Goal: Information Seeking & Learning: Check status

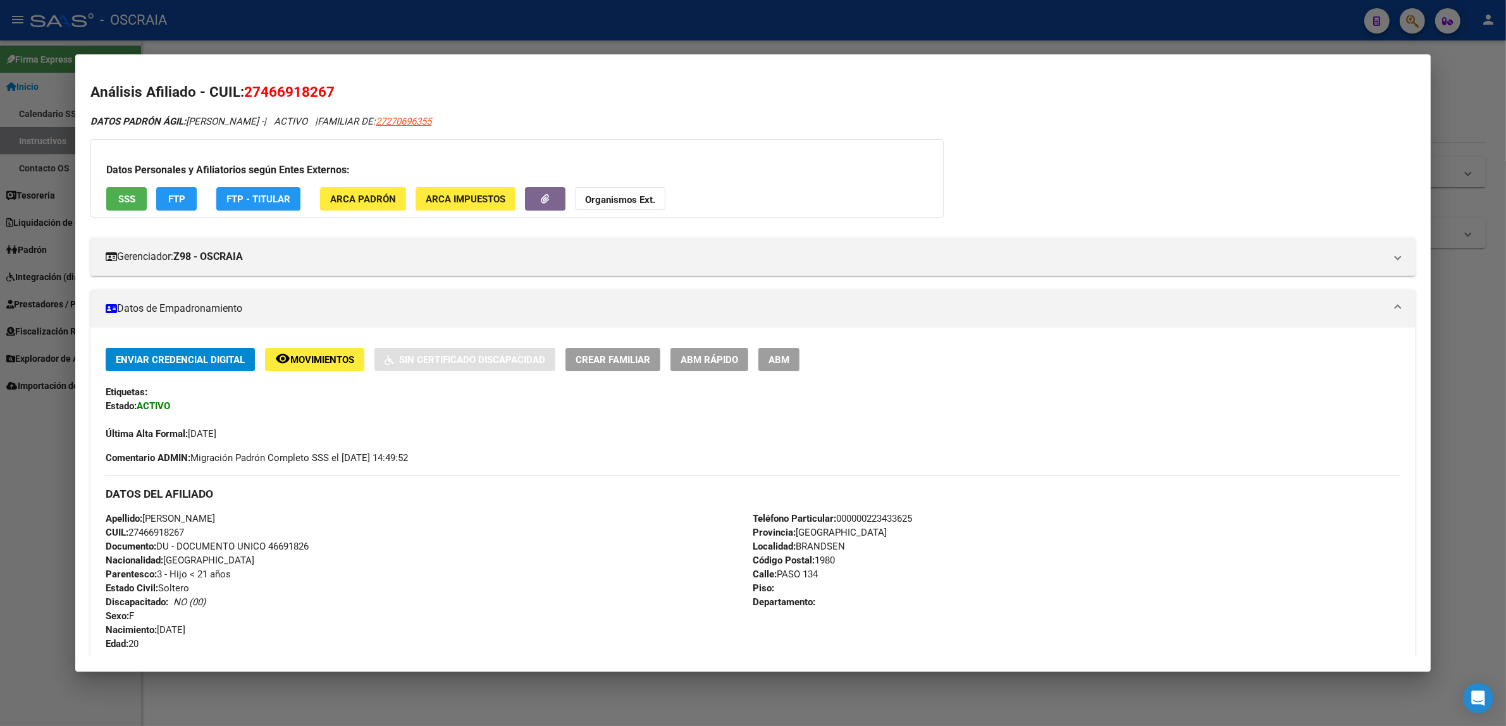
scroll to position [1630, 0]
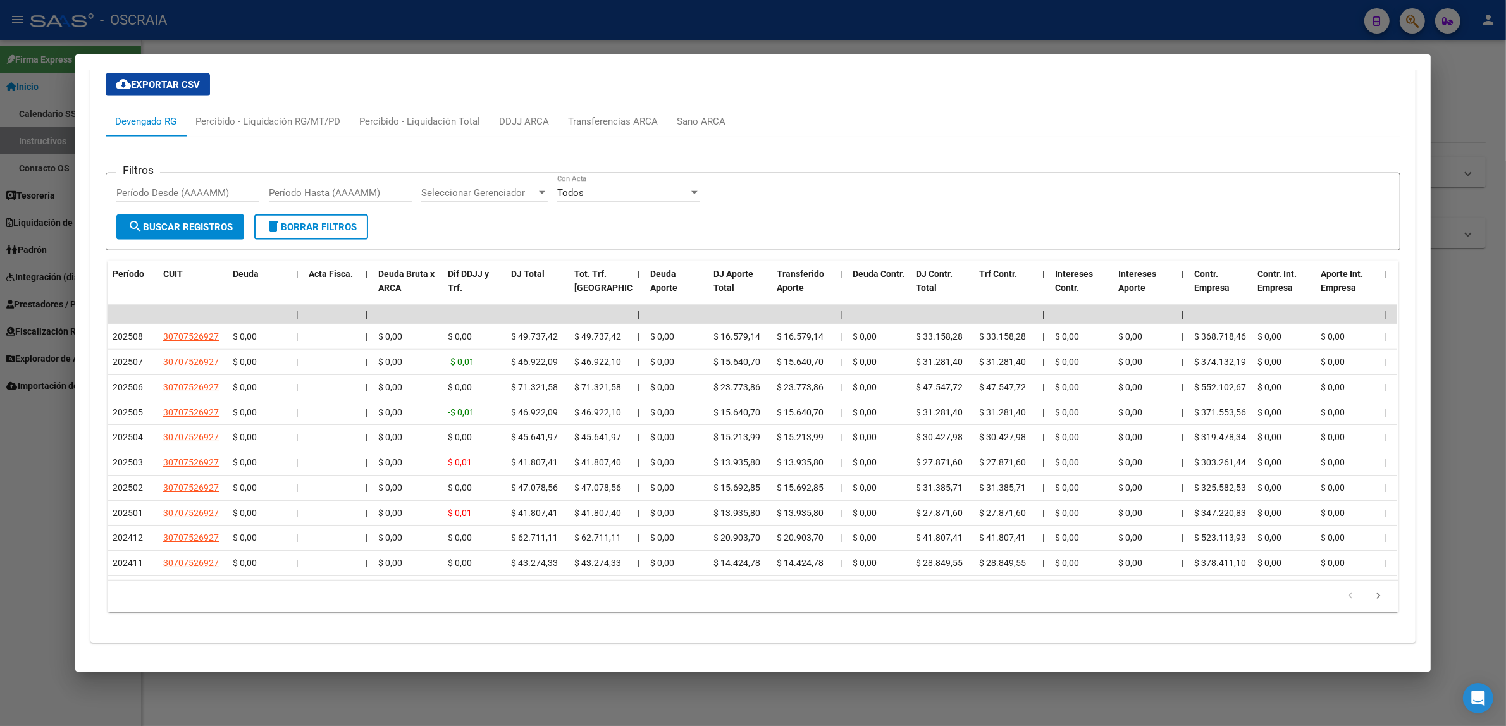
click at [520, 26] on div at bounding box center [753, 363] width 1506 height 726
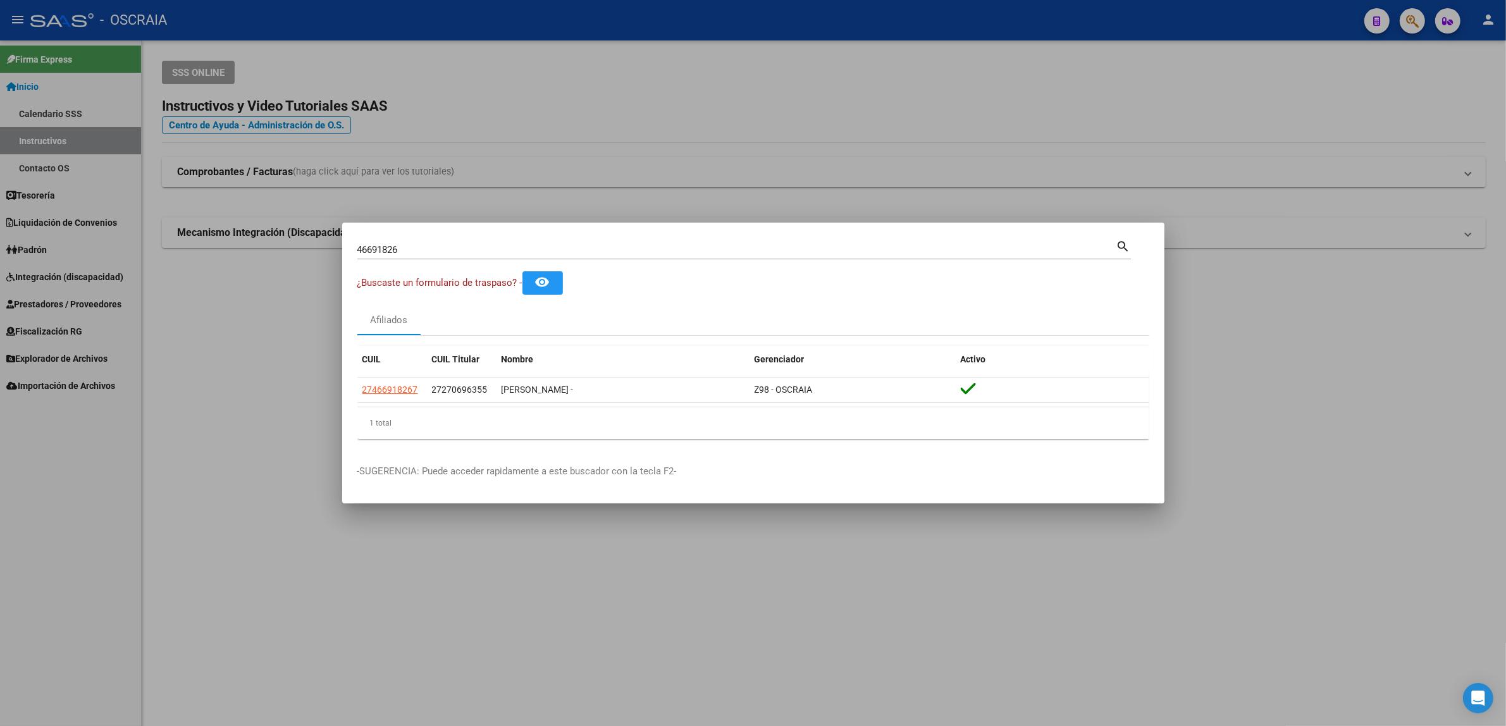
click at [1278, 64] on div at bounding box center [753, 363] width 1506 height 726
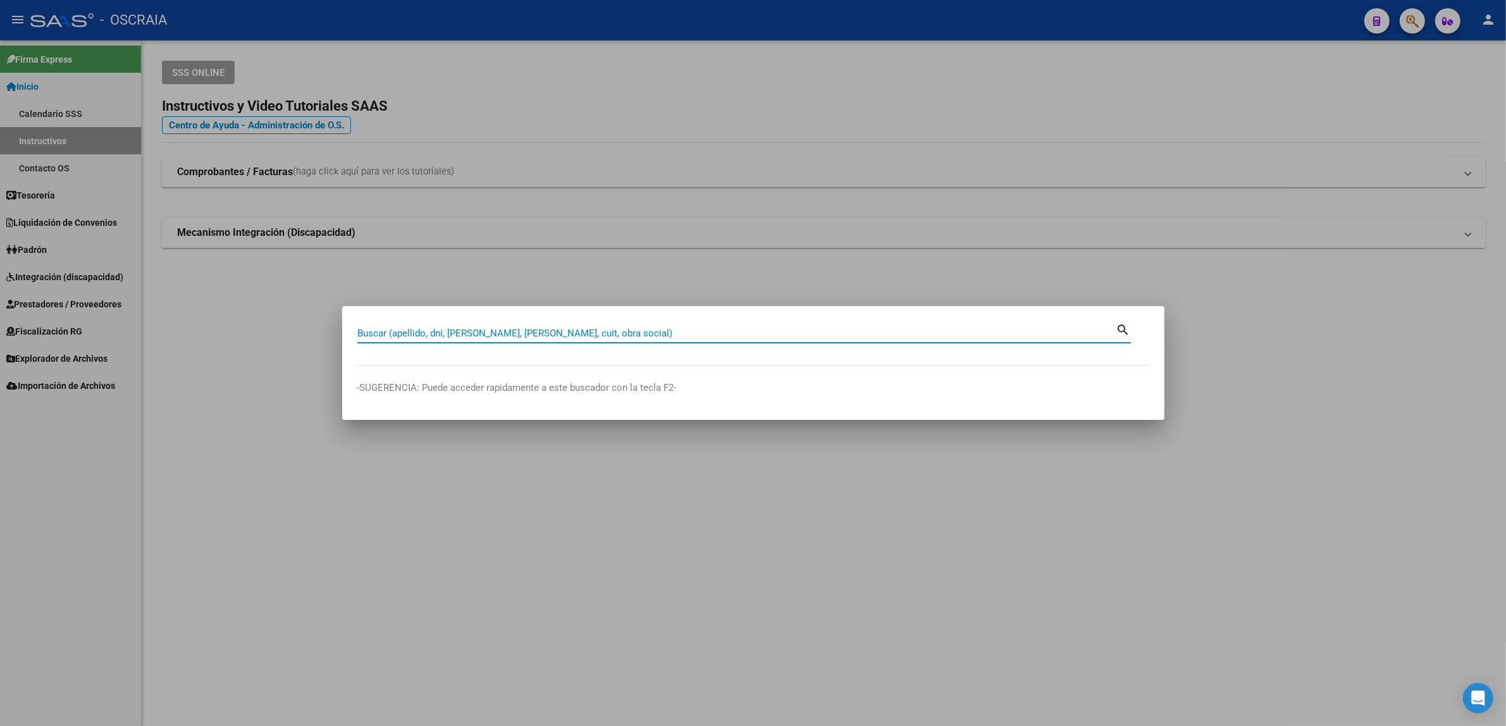
paste input "27069635"
type input "27069635"
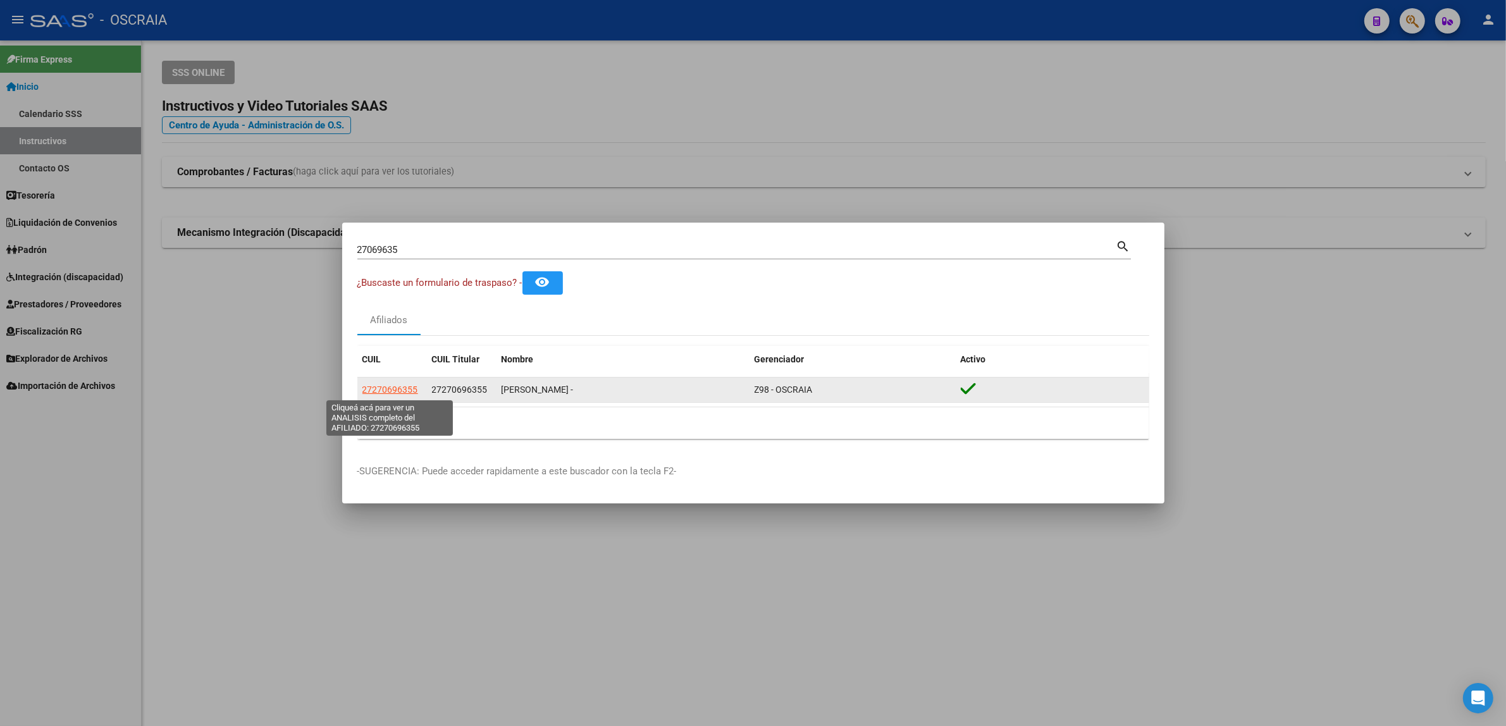
click at [397, 394] on span "27270696355" at bounding box center [390, 390] width 56 height 10
type textarea "27270696355"
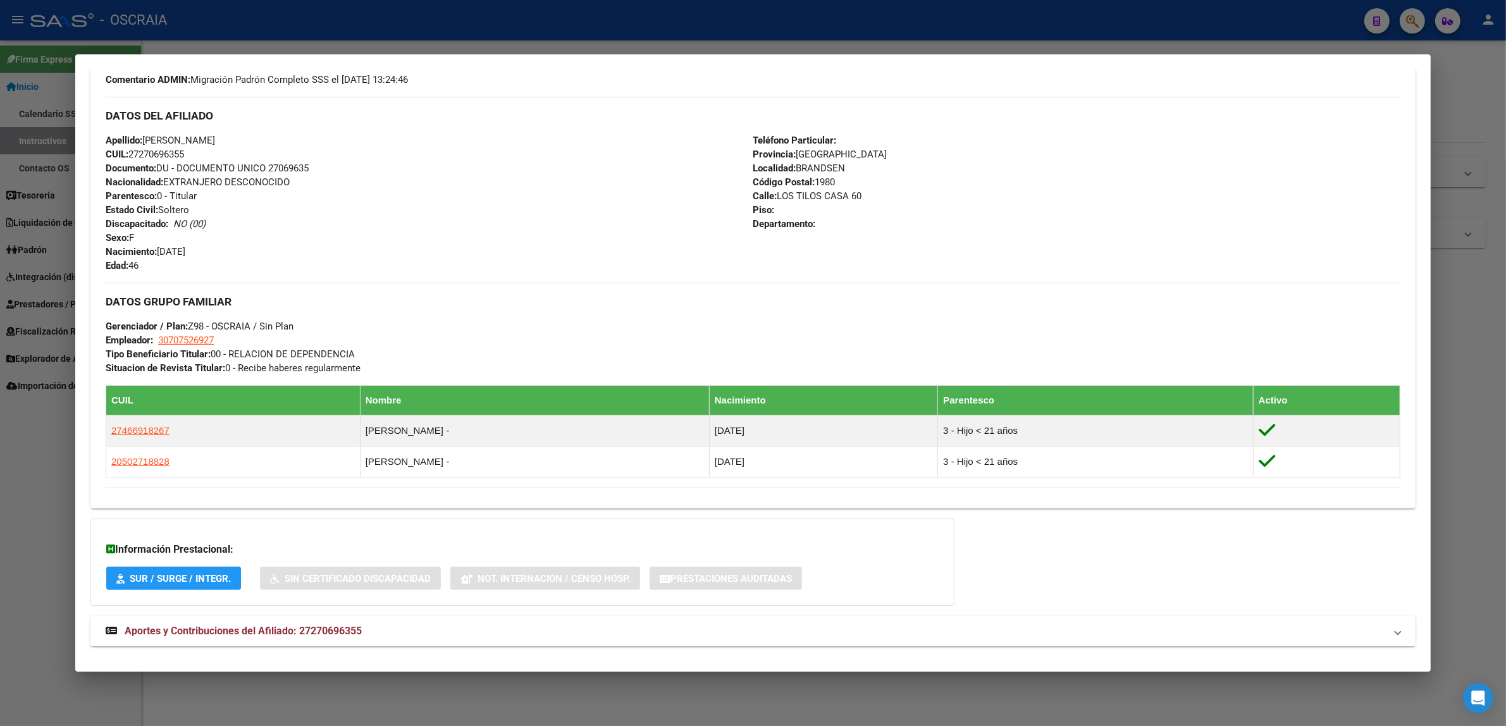
scroll to position [412, 0]
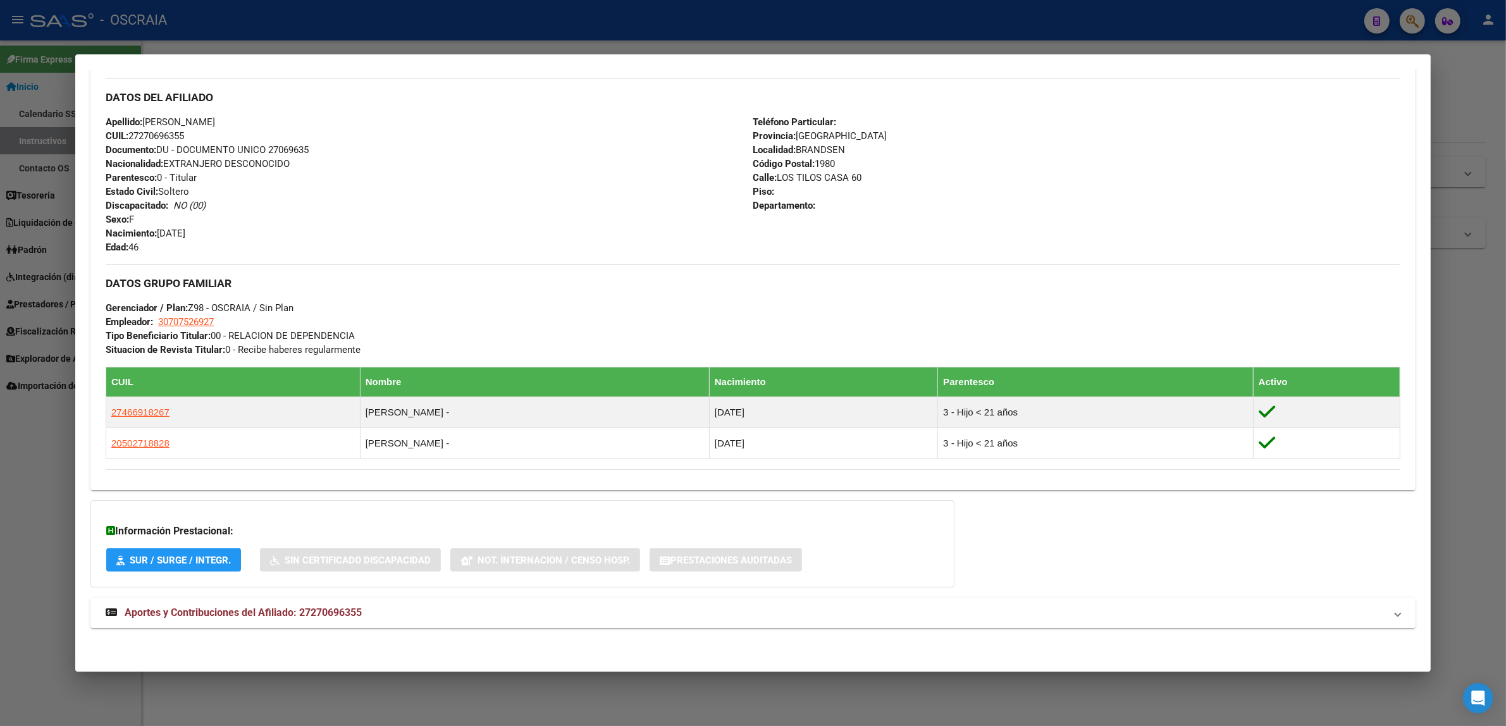
click at [359, 615] on mat-panel-title "Aportes y Contribuciones del Afiliado: 27270696355" at bounding box center [745, 612] width 1279 height 15
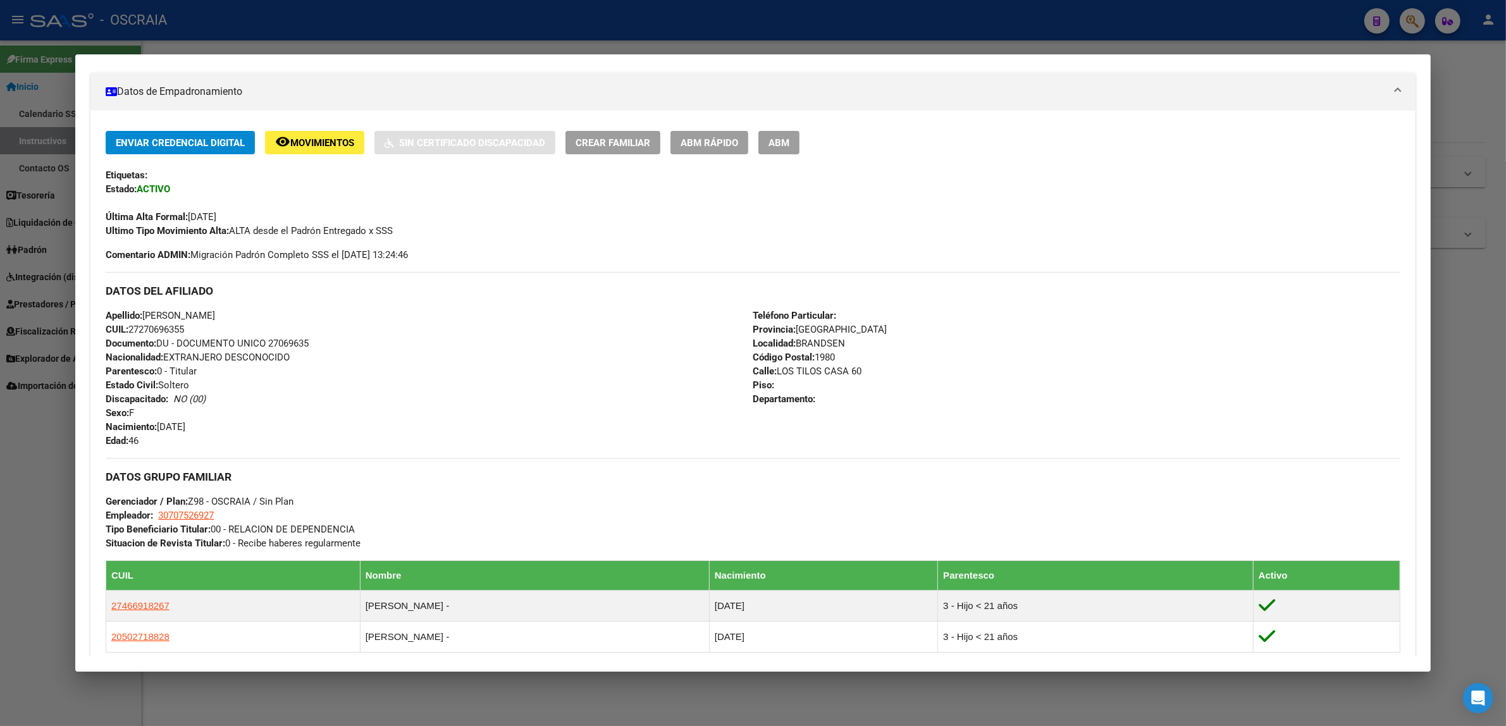
scroll to position [0, 0]
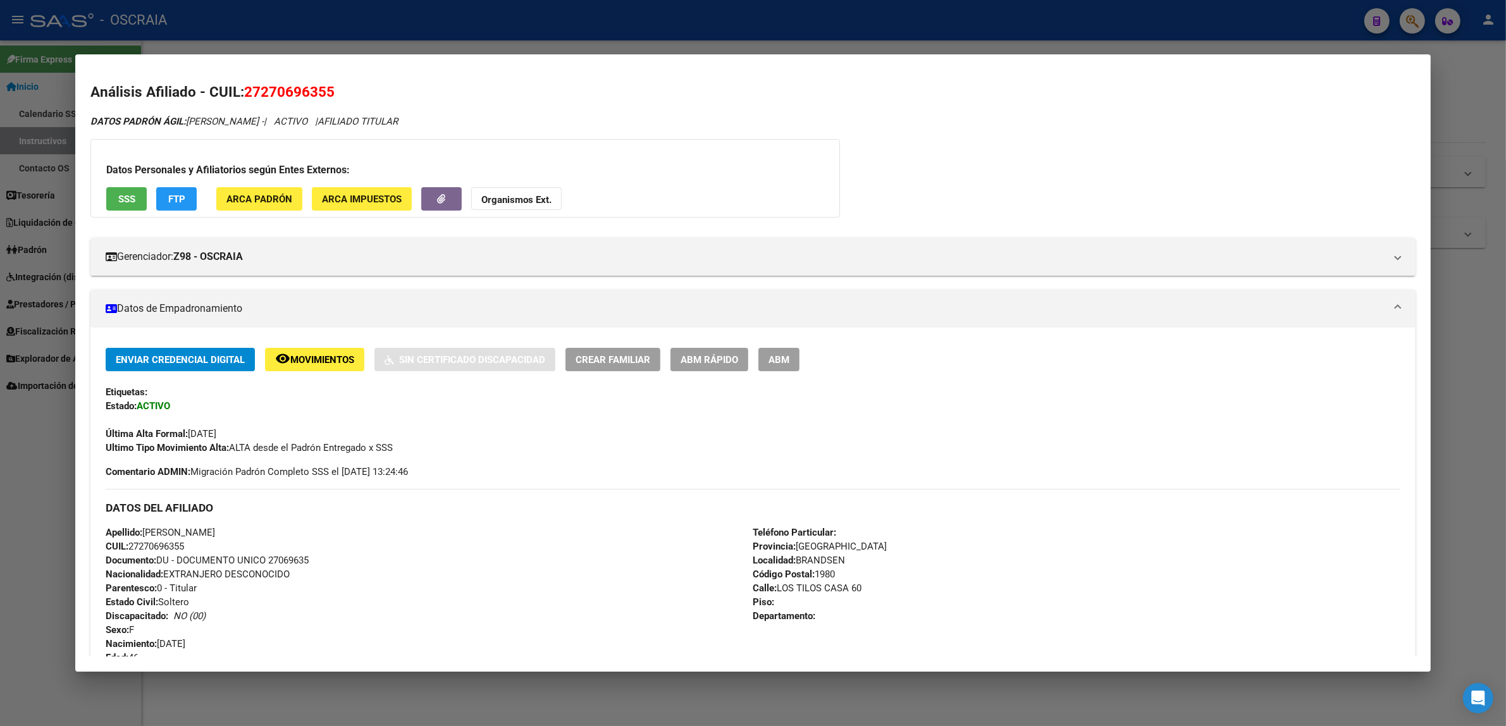
click at [286, 95] on span "27270696355" at bounding box center [289, 91] width 90 height 16
copy span "27270696355"
click at [727, 14] on div at bounding box center [753, 363] width 1506 height 726
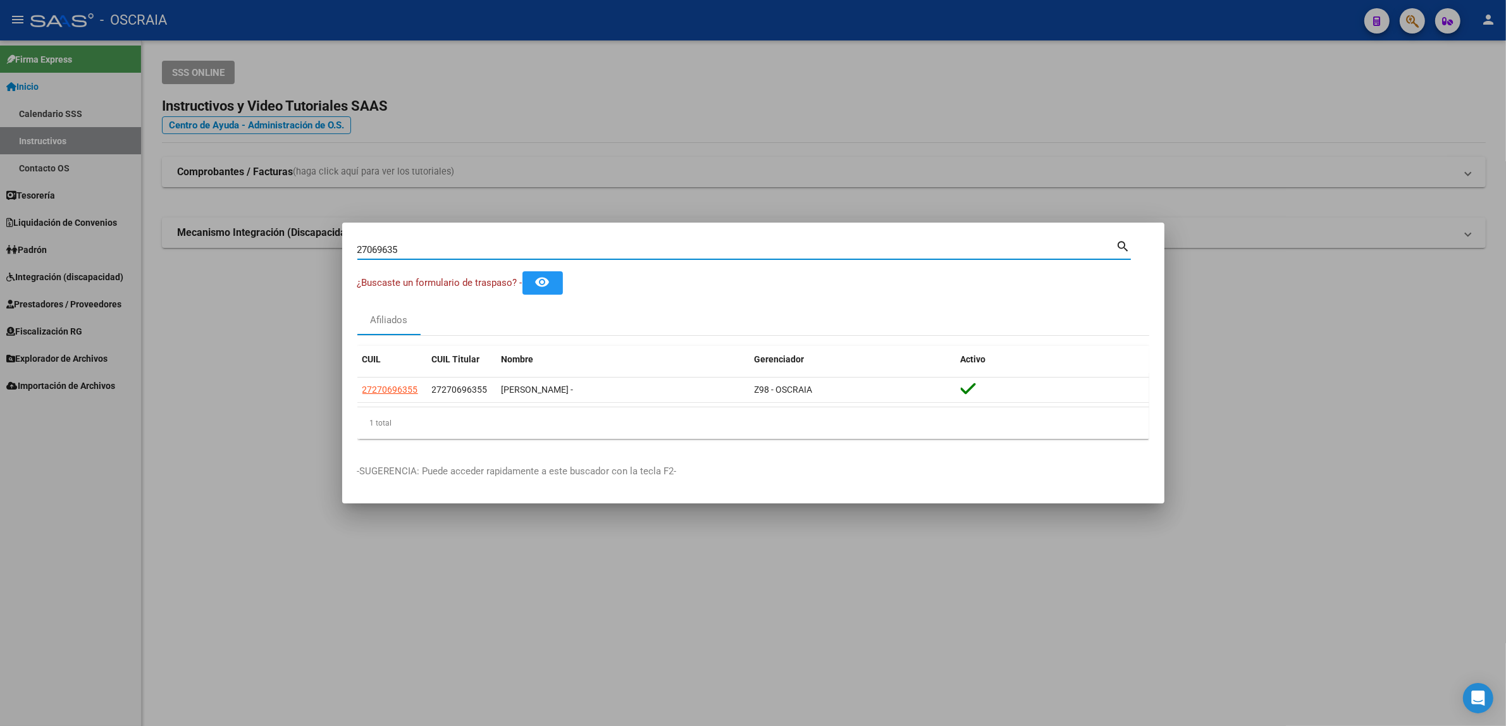
drag, startPoint x: 429, startPoint y: 252, endPoint x: 339, endPoint y: 251, distance: 89.8
click at [339, 251] on div "27069635 Buscar (apellido, dni, cuil, nro traspaso, cuit, obra social) search ¿…" at bounding box center [753, 363] width 1506 height 726
paste input "46691826"
type input "46691826"
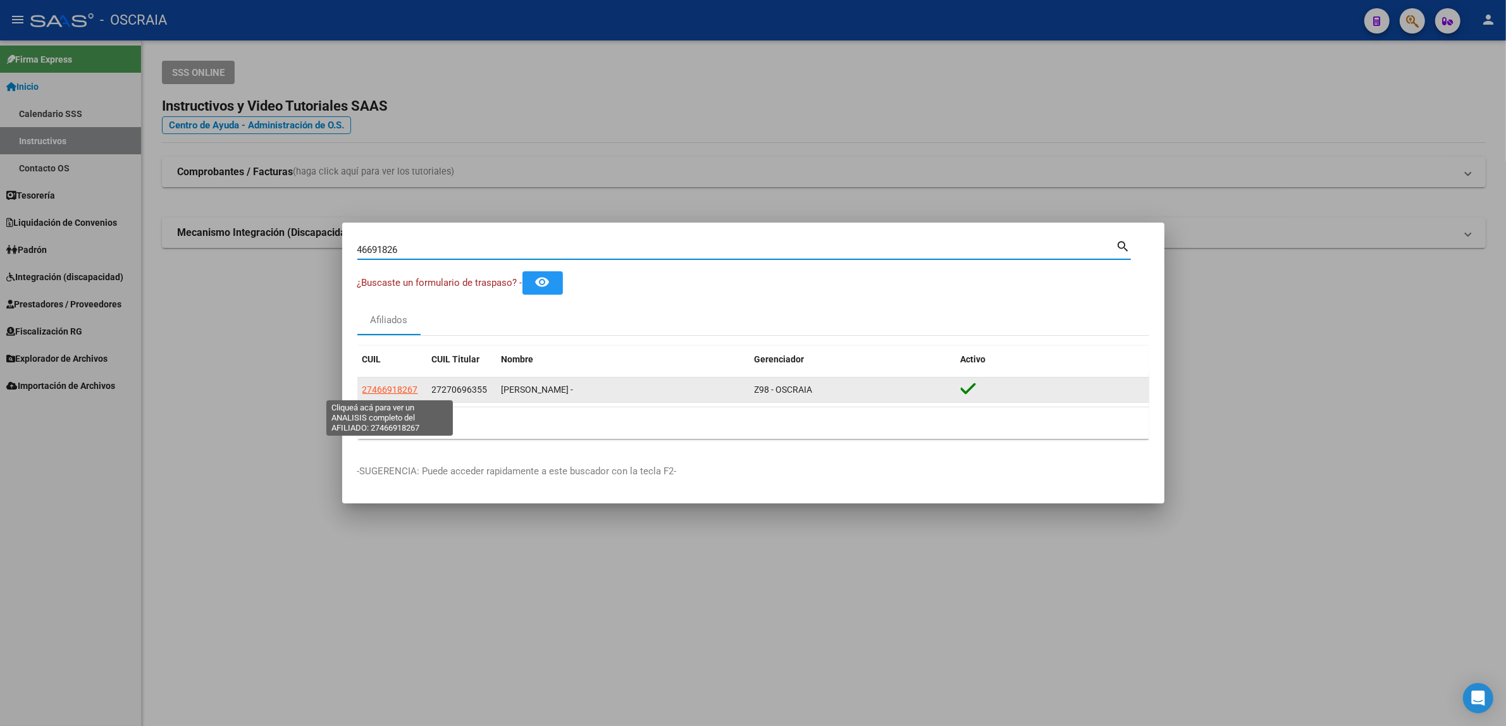
click at [402, 387] on span "27466918267" at bounding box center [390, 390] width 56 height 10
type textarea "27466918267"
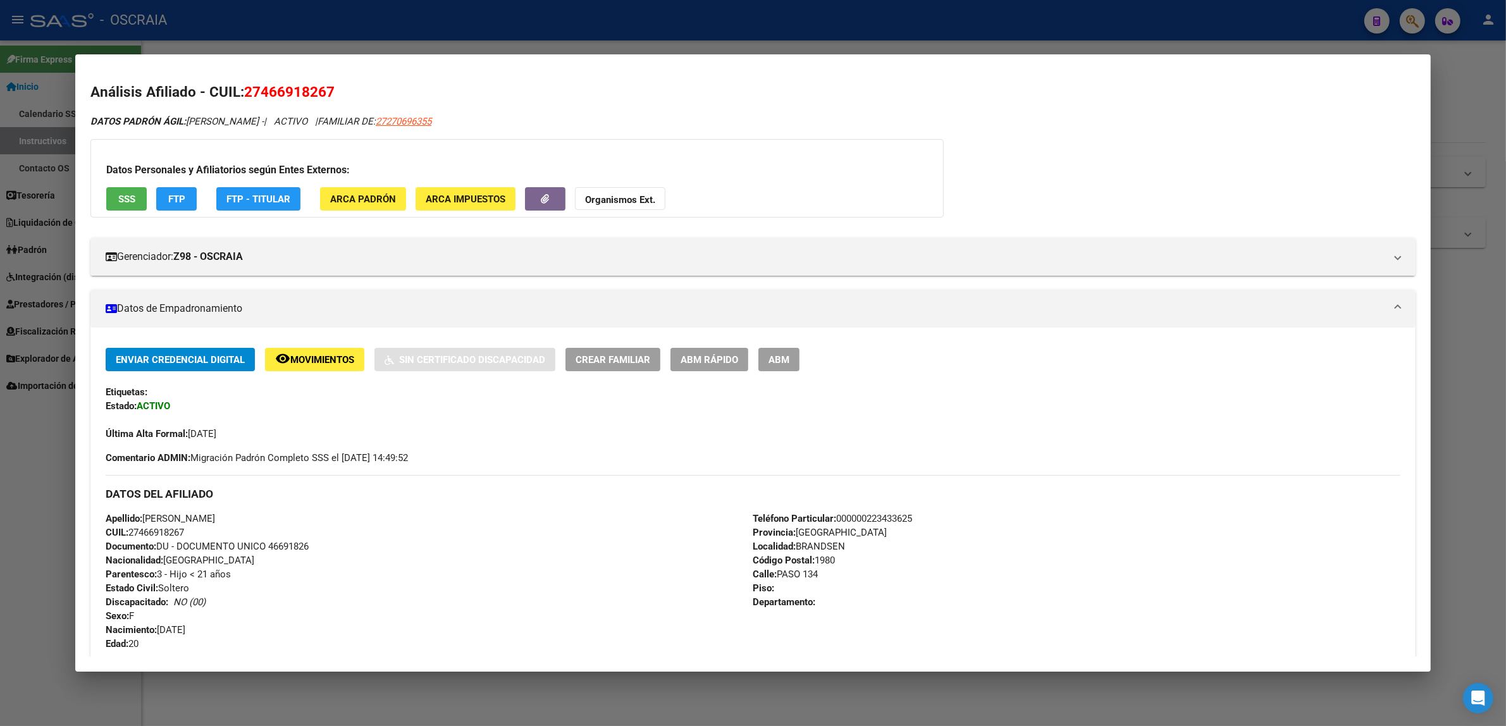
click at [266, 90] on span "27466918267" at bounding box center [289, 91] width 90 height 16
copy span "27466918267"
click at [721, 22] on div at bounding box center [753, 363] width 1506 height 726
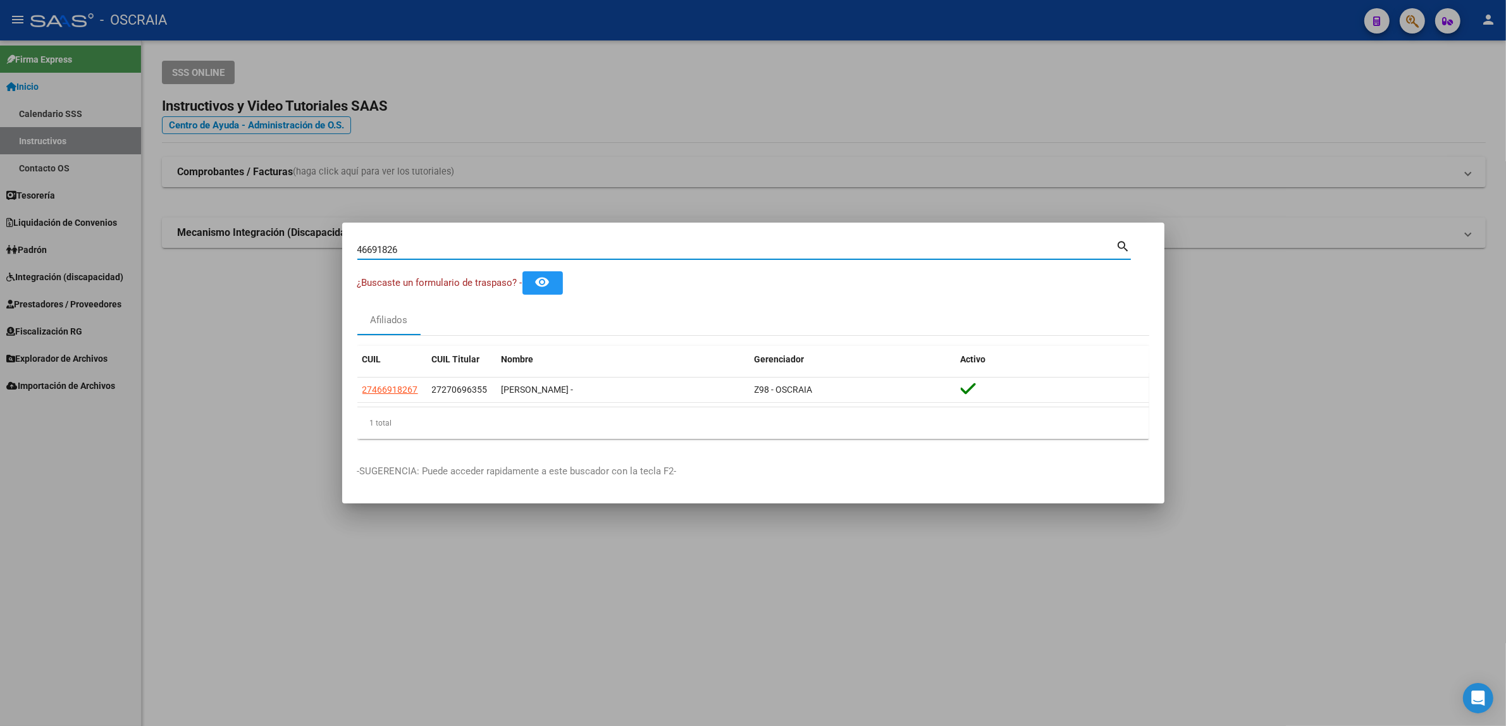
drag, startPoint x: 724, startPoint y: 254, endPoint x: 294, endPoint y: 318, distance: 434.8
click at [299, 318] on div "46691826 Buscar (apellido, dni, cuil, nro traspaso, cuit, obra social) search ¿…" at bounding box center [753, 363] width 1506 height 726
paste input "272360894660"
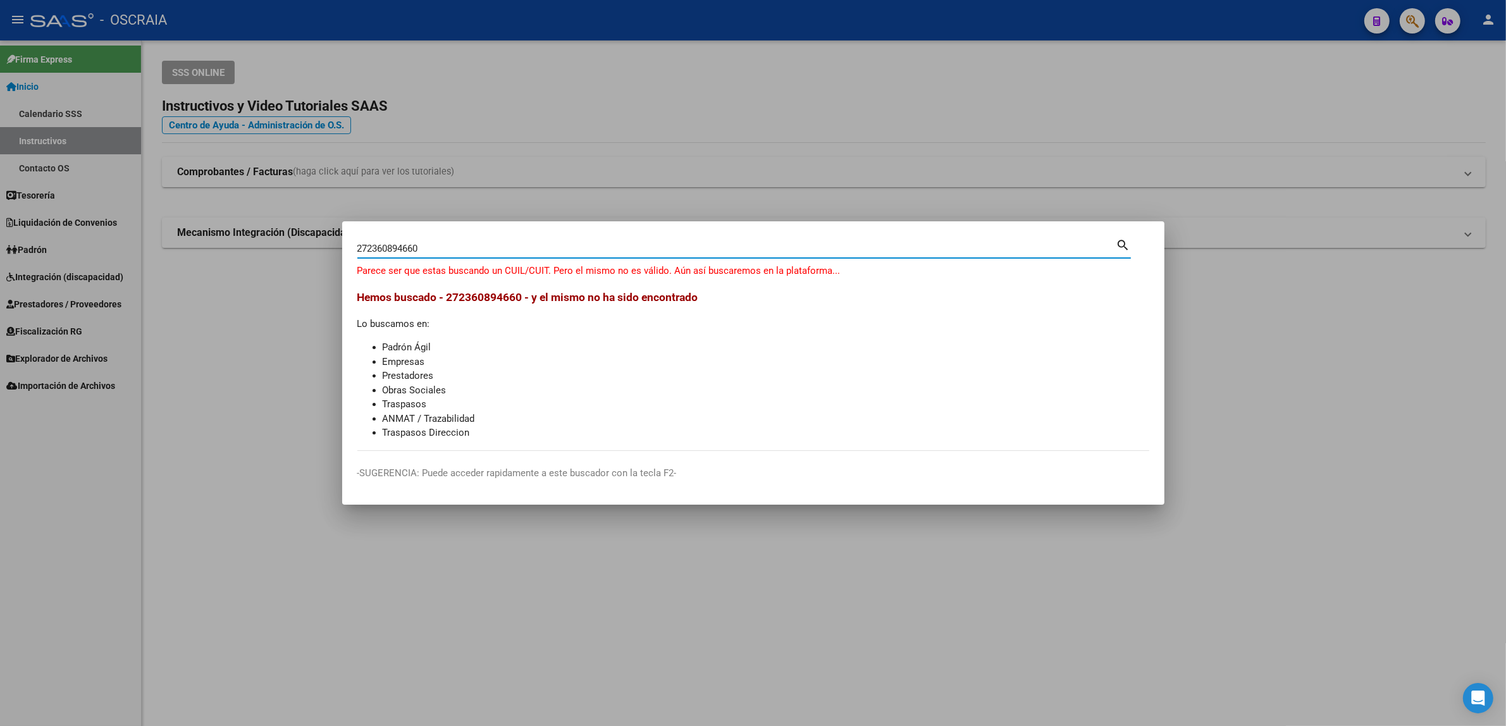
click at [364, 245] on input "272360894660" at bounding box center [736, 248] width 759 height 11
click at [367, 245] on input "272360894660" at bounding box center [736, 248] width 759 height 11
type input "236089466"
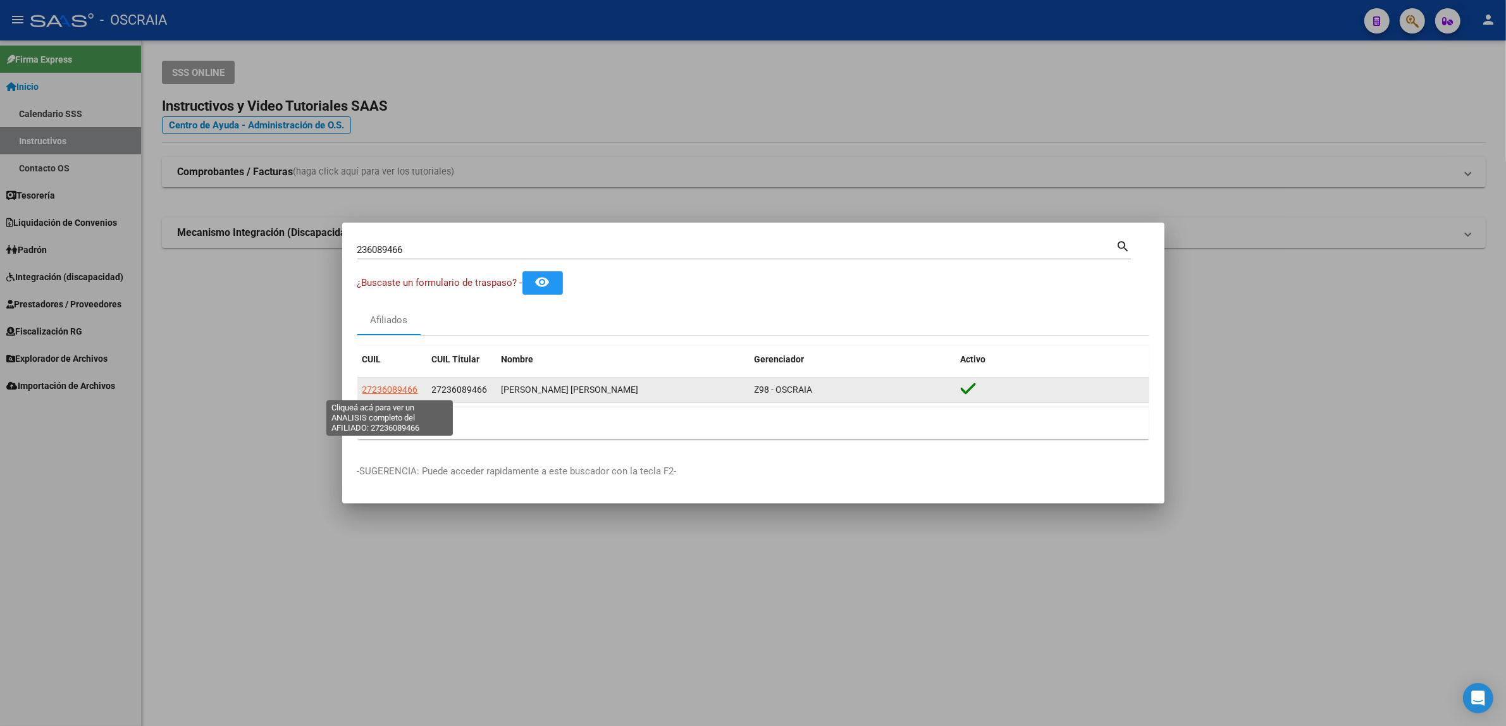
click at [409, 390] on span "27236089466" at bounding box center [390, 390] width 56 height 10
type textarea "27236089466"
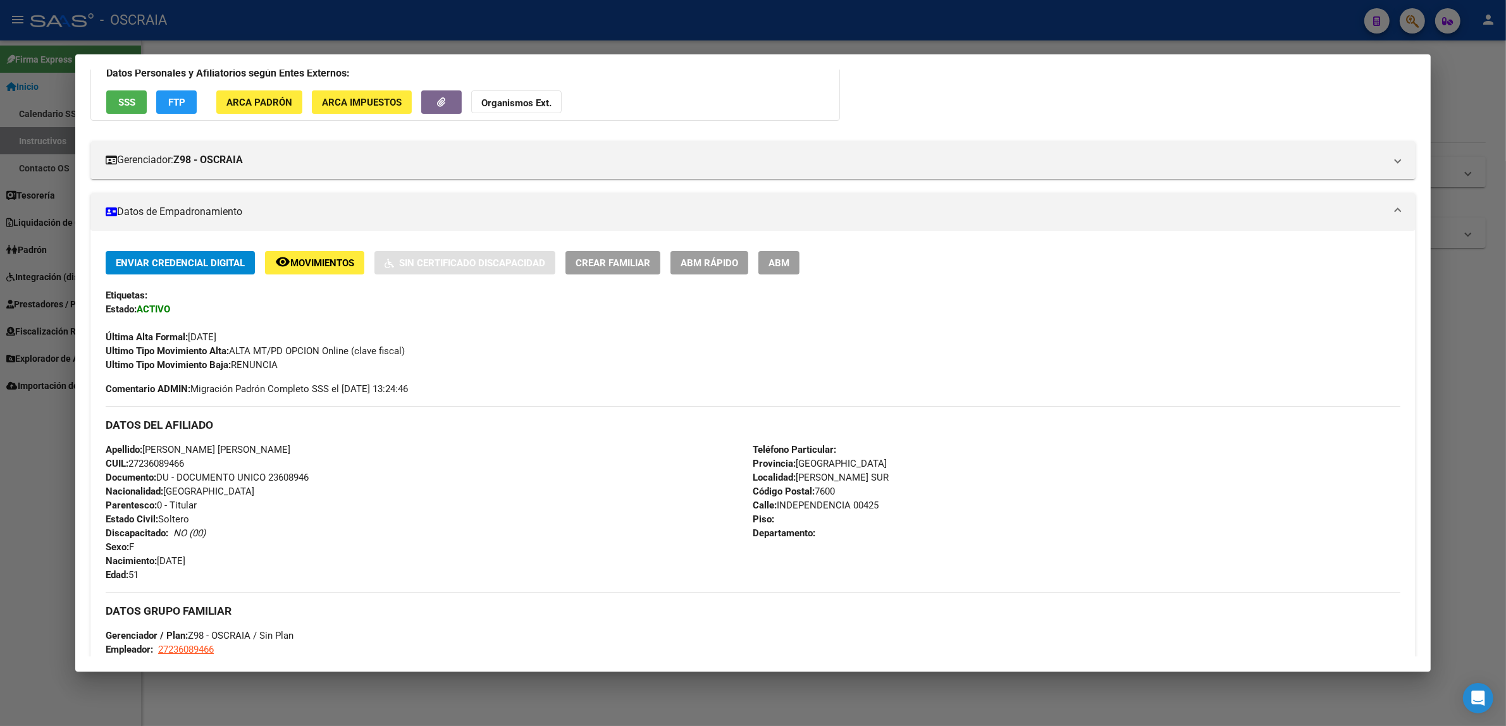
scroll to position [360, 0]
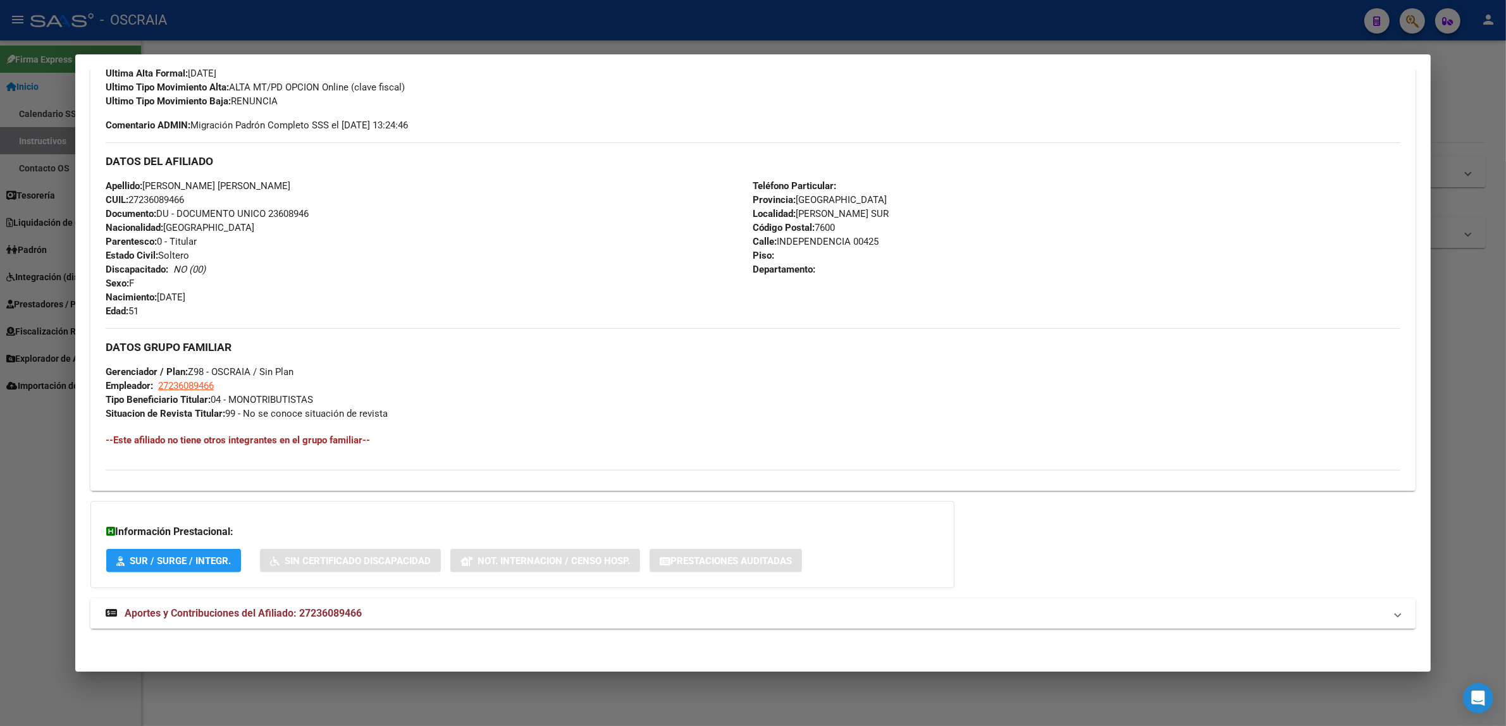
click at [274, 621] on mat-expansion-panel-header "Aportes y Contribuciones del Afiliado: 27236089466" at bounding box center [752, 613] width 1325 height 30
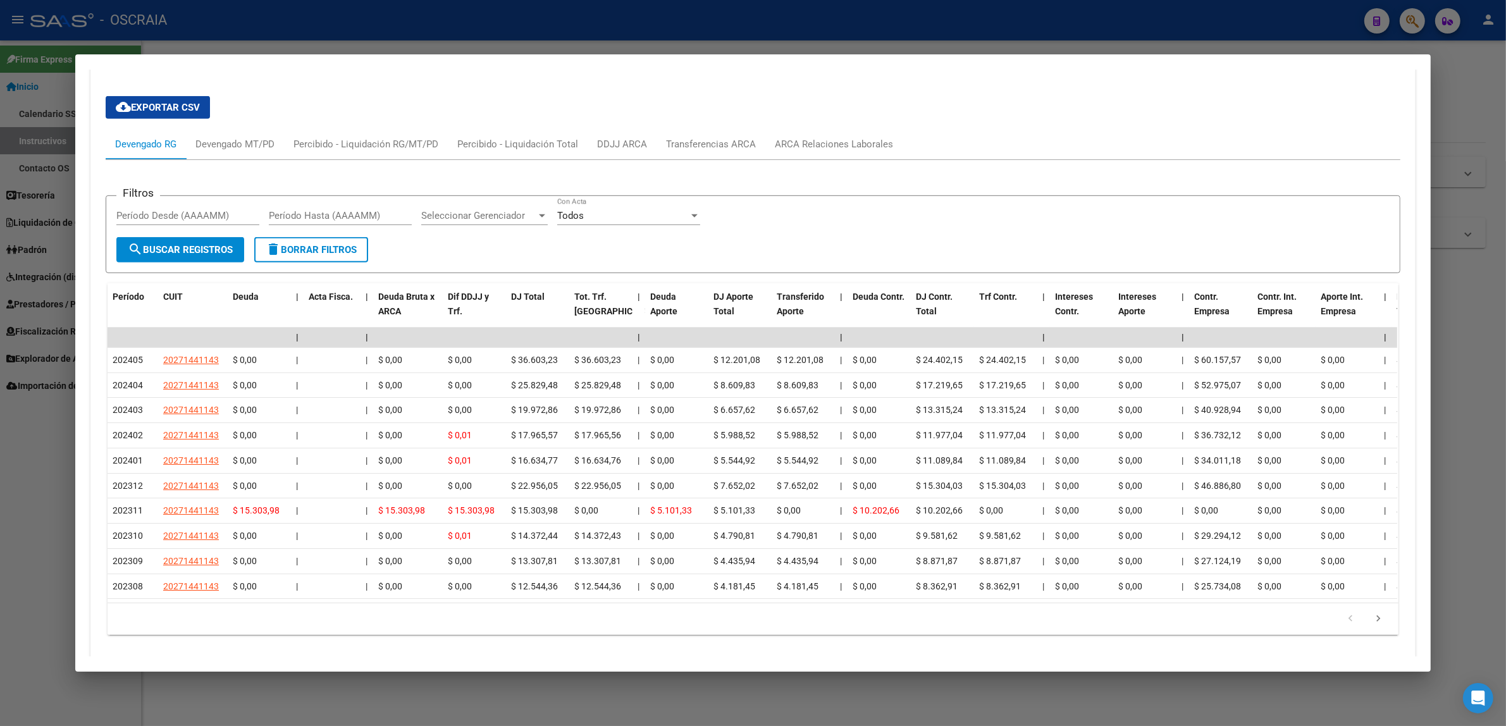
scroll to position [940, 0]
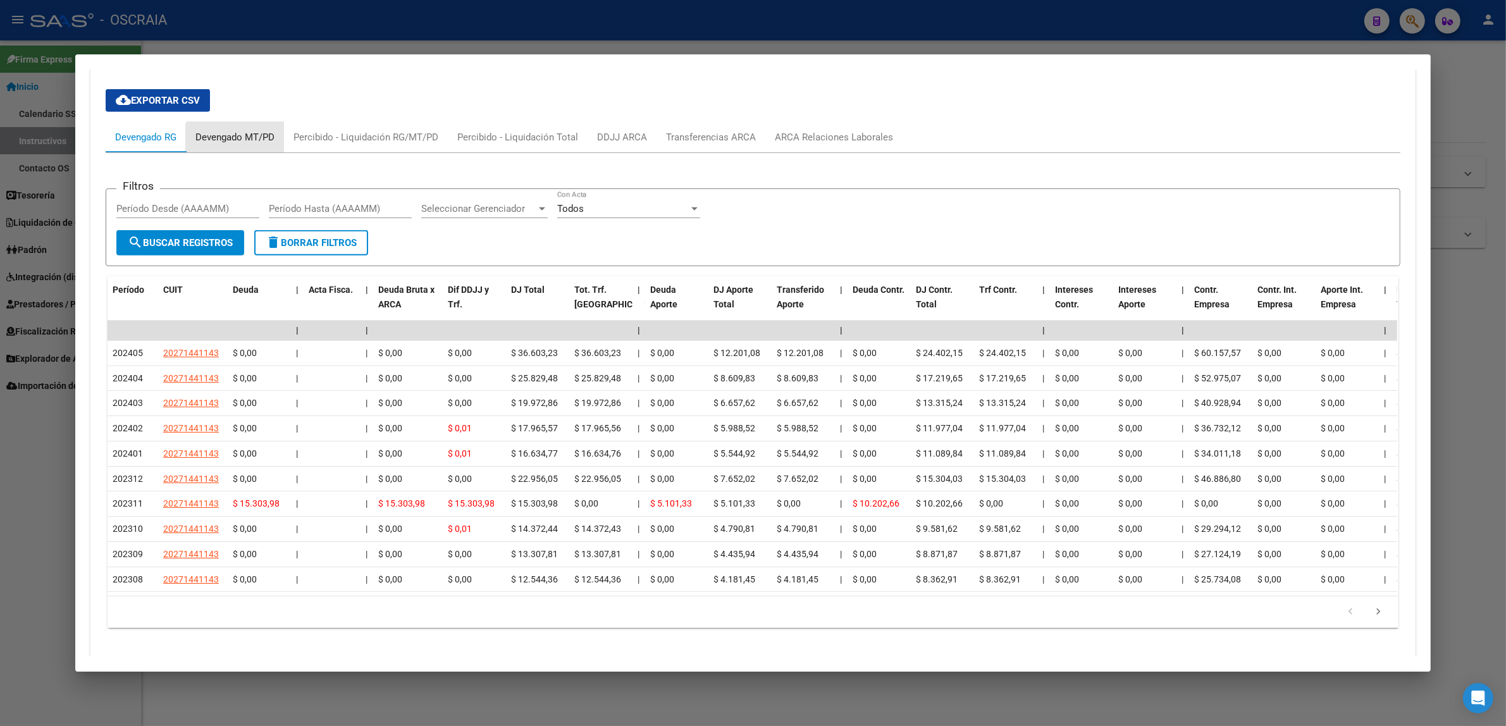
click at [250, 145] on div "Devengado MT/PD" at bounding box center [235, 137] width 98 height 30
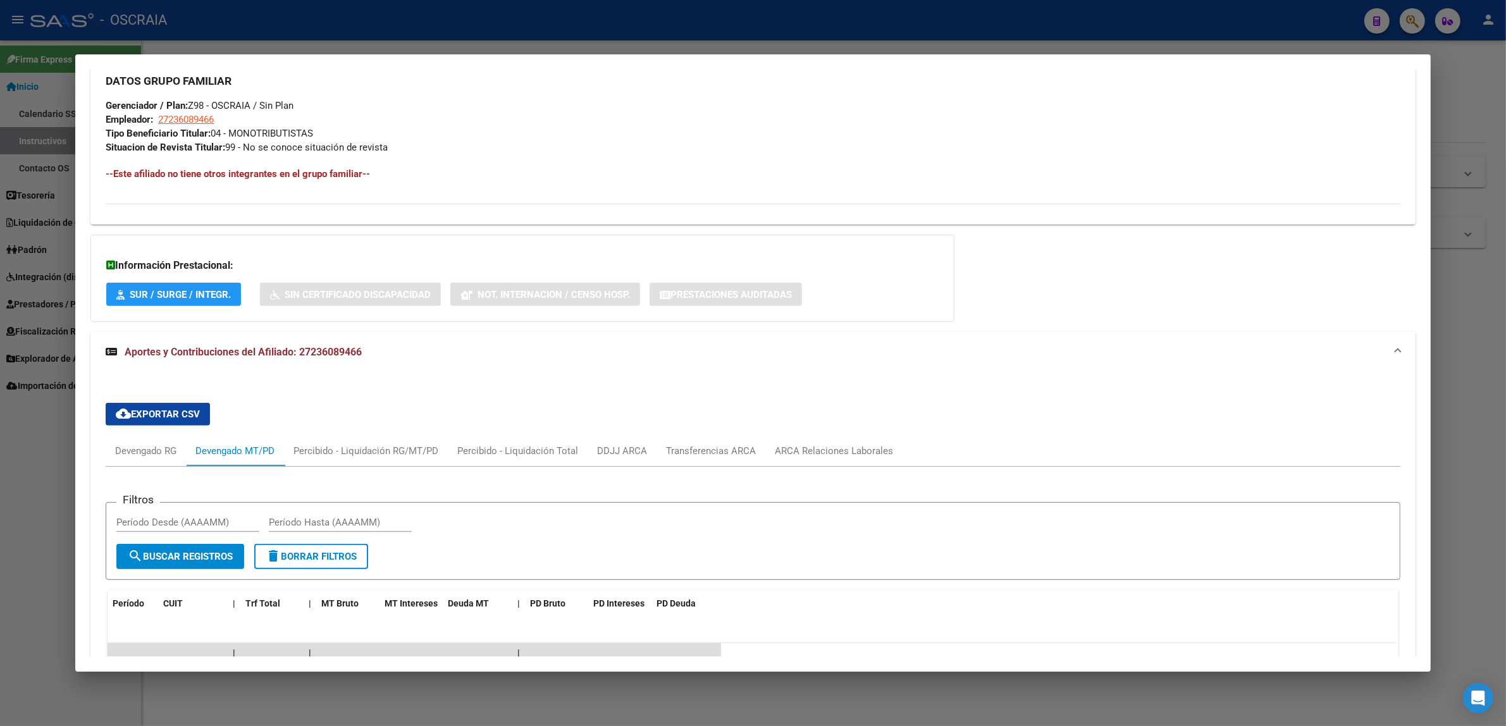
scroll to position [890, 0]
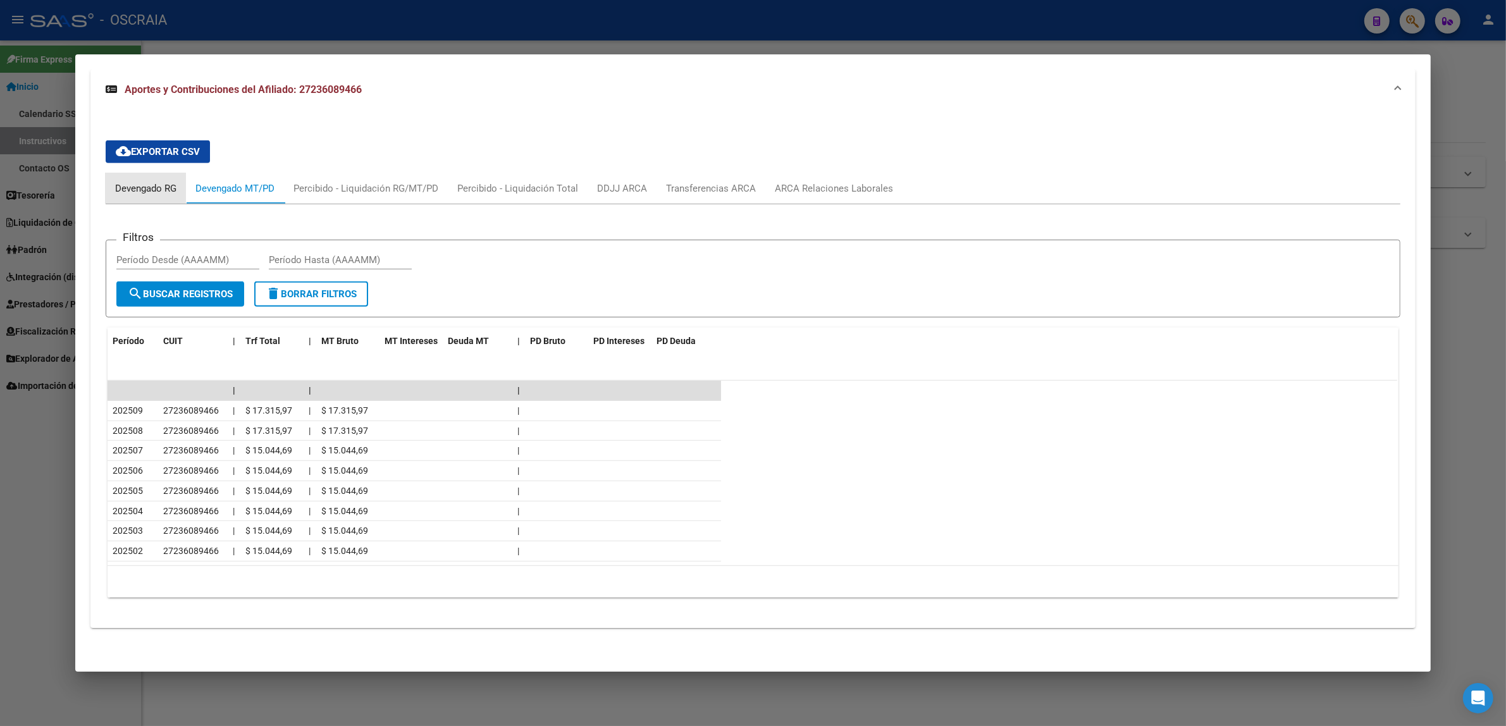
click at [131, 202] on div "Devengado RG" at bounding box center [146, 188] width 80 height 30
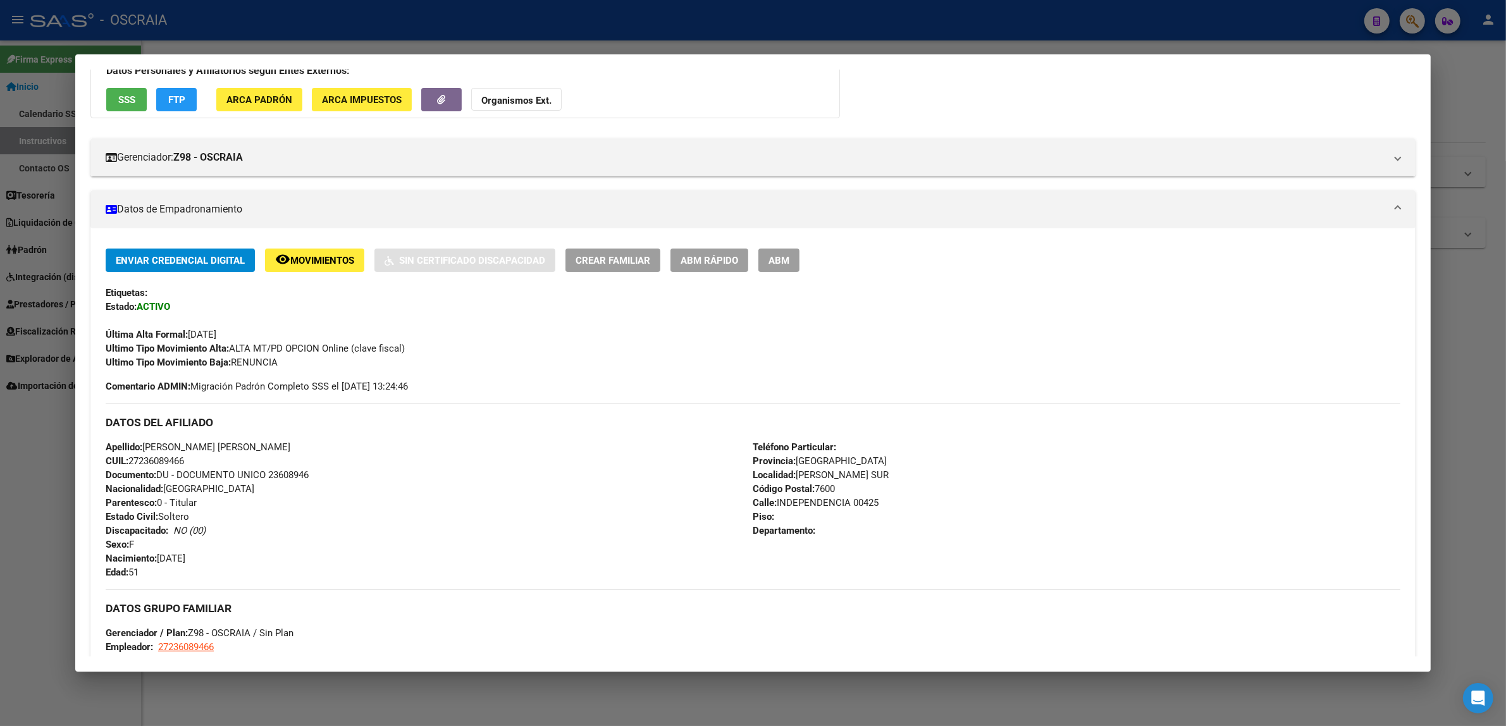
scroll to position [0, 0]
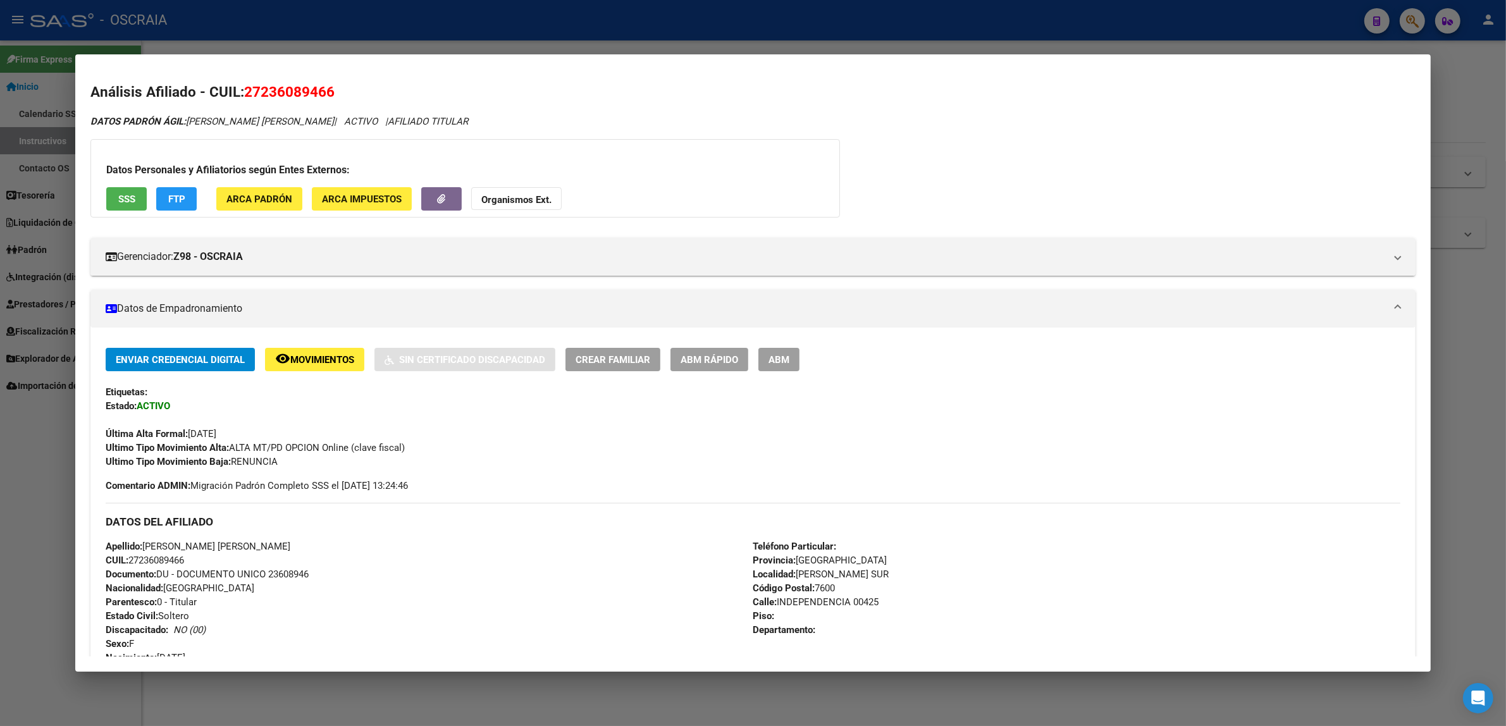
click at [254, 312] on mat-panel-title "Datos de Empadronamiento" at bounding box center [745, 308] width 1279 height 15
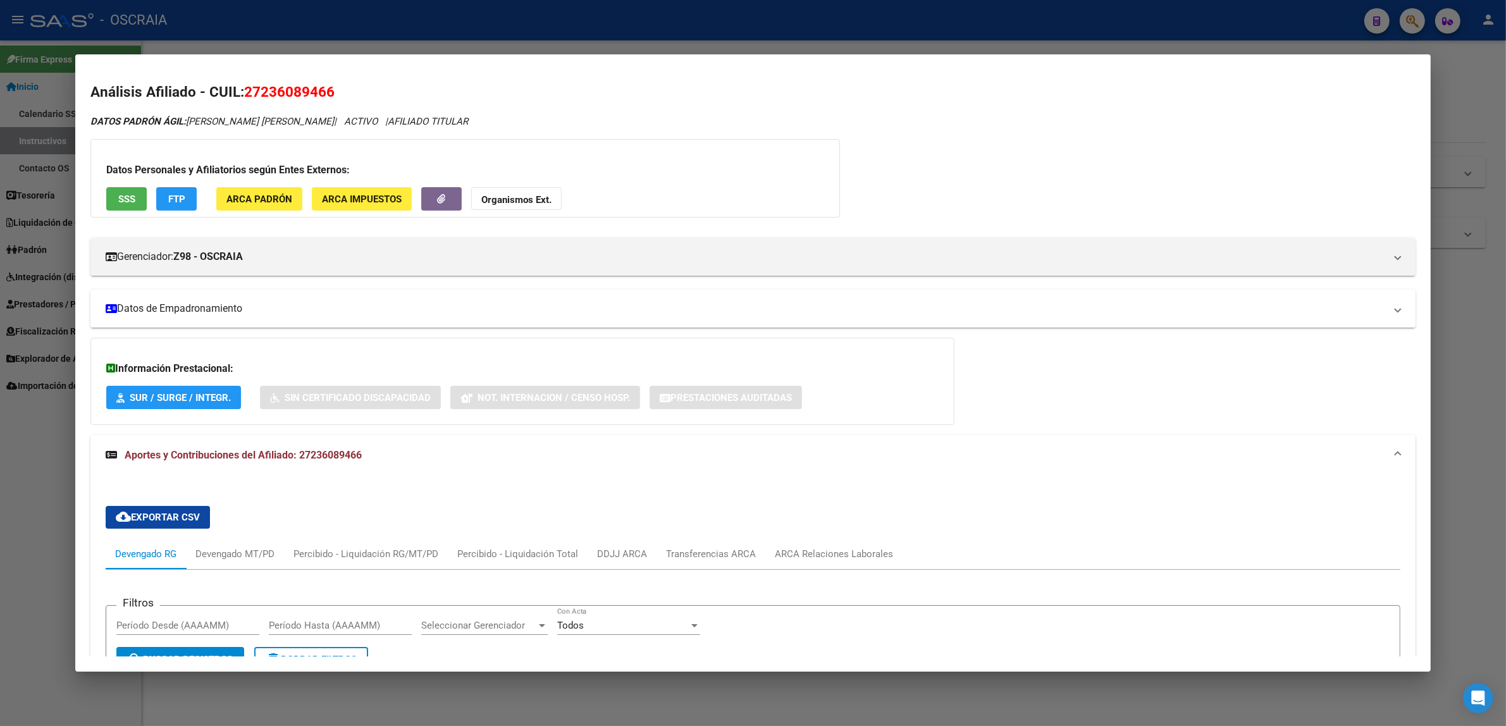
click at [258, 314] on mat-panel-title "Datos de Empadronamiento" at bounding box center [745, 308] width 1279 height 15
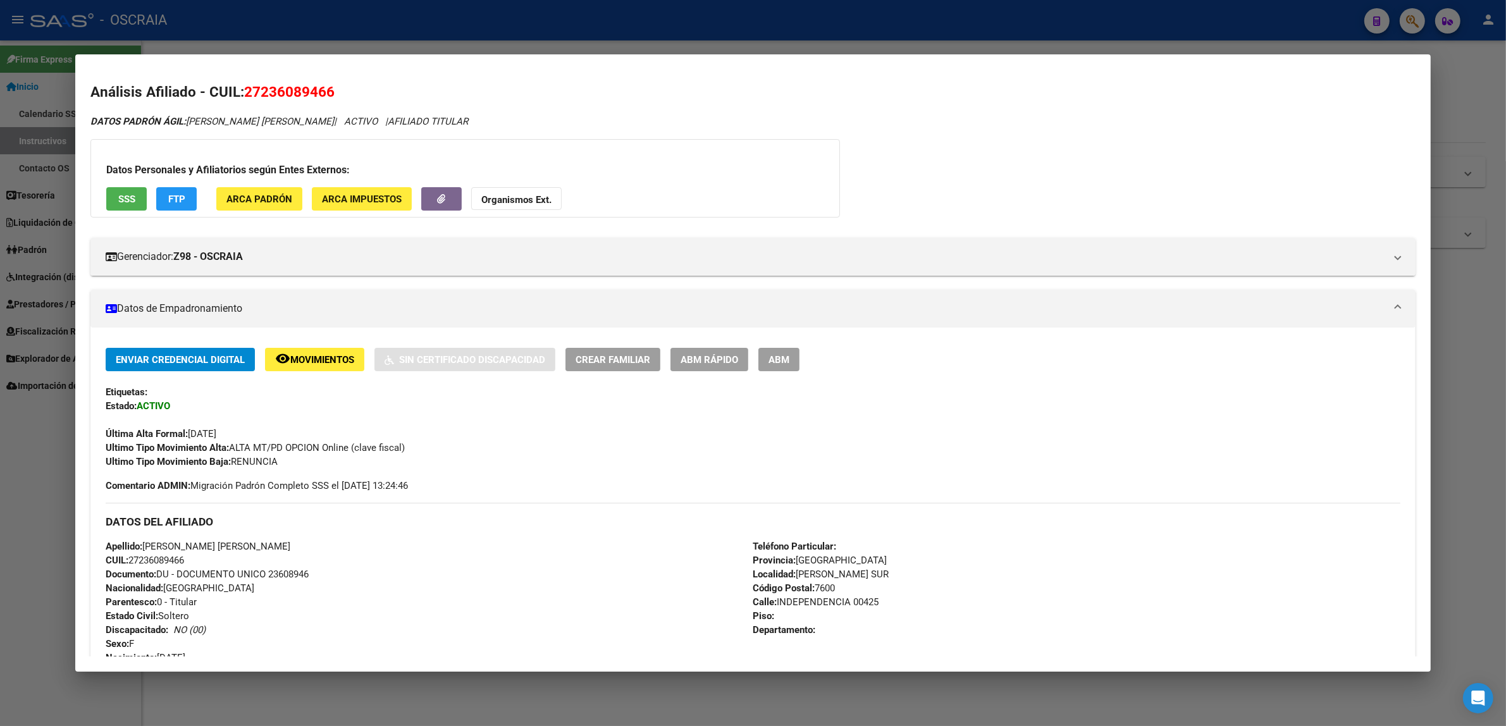
click at [311, 90] on span "27236089466" at bounding box center [289, 91] width 90 height 16
copy span "27236089466"
click at [1053, 37] on div at bounding box center [753, 363] width 1506 height 726
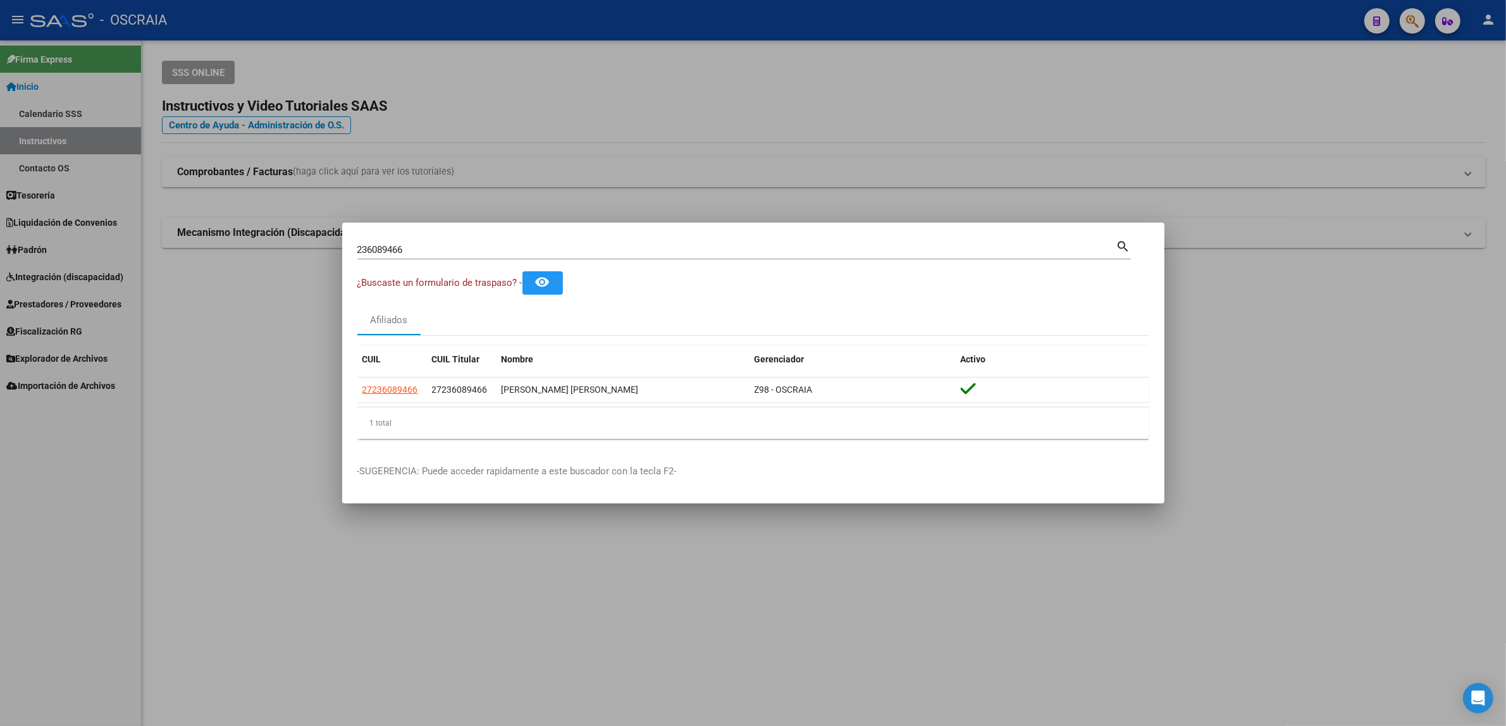
click at [699, 264] on div "236089466 Buscar (apellido, dni, [PERSON_NAME], [PERSON_NAME], cuit, obra socia…" at bounding box center [743, 255] width 773 height 34
click at [699, 251] on input "236089466" at bounding box center [736, 249] width 759 height 11
type input "2"
paste input "20268435183"
type input "20268435183"
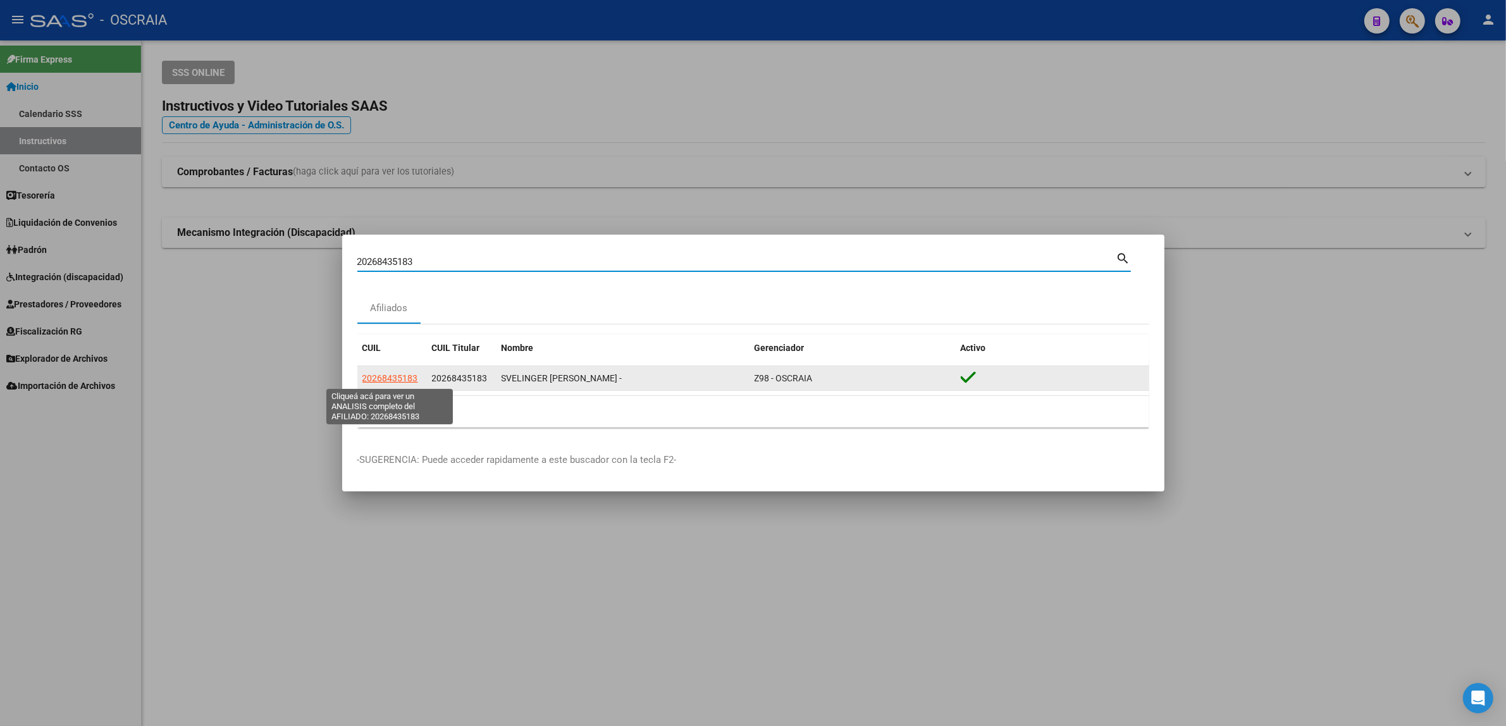
click at [368, 376] on span "20268435183" at bounding box center [390, 378] width 56 height 10
type textarea "20268435183"
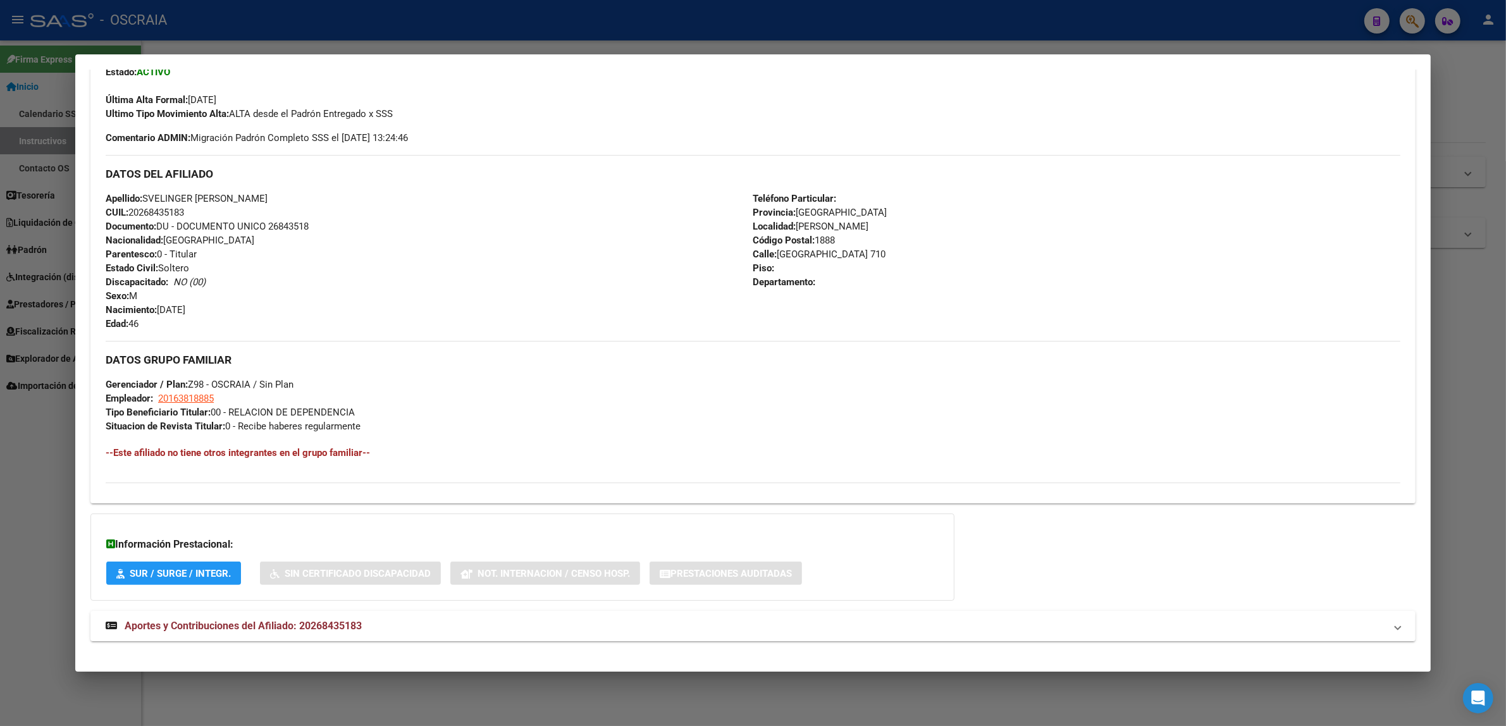
scroll to position [347, 0]
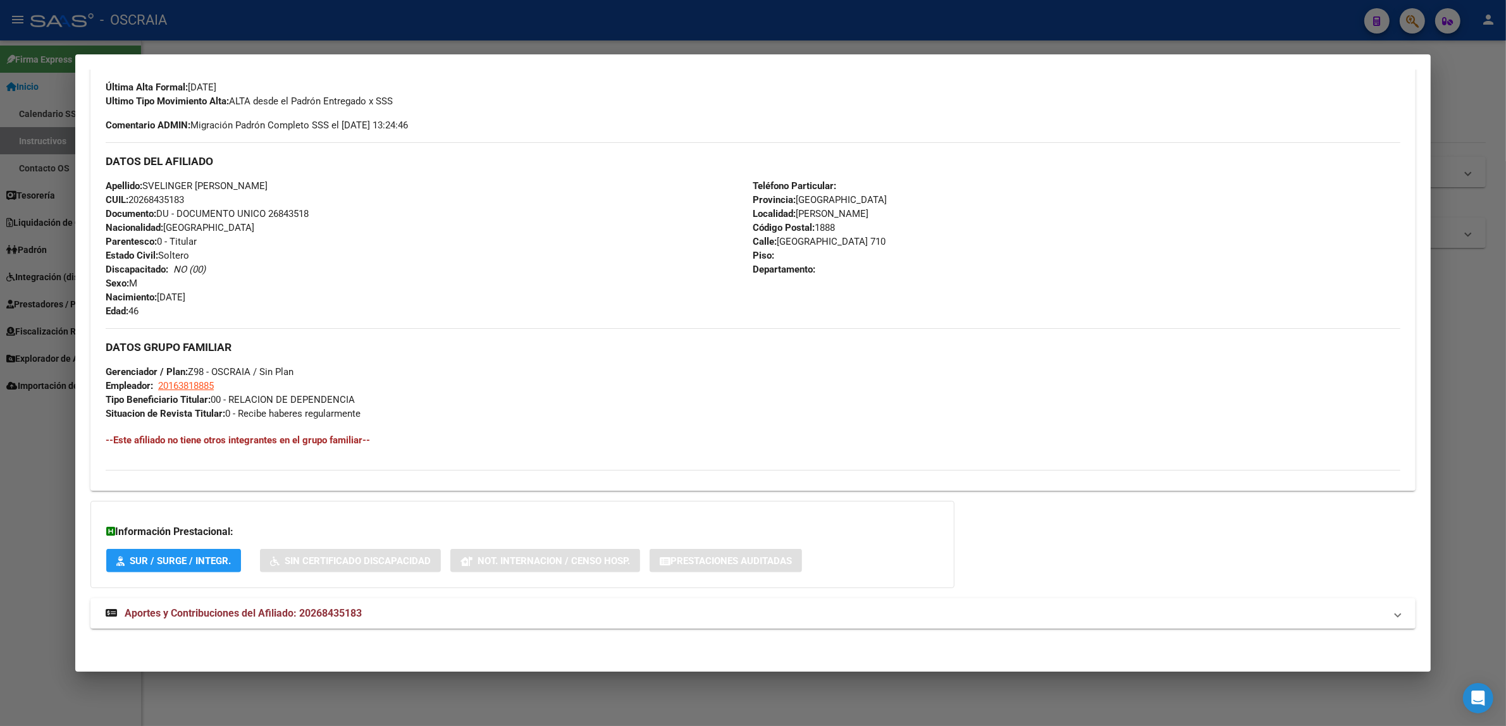
click at [378, 596] on div "DATOS PADRÓN ÁGIL: [PERSON_NAME] - | ACTIVO | AFILIADO TITULAR Datos Personales…" at bounding box center [752, 205] width 1325 height 875
click at [378, 604] on mat-expansion-panel-header "Aportes y Contribuciones del Afiliado: 20268435183" at bounding box center [752, 613] width 1325 height 30
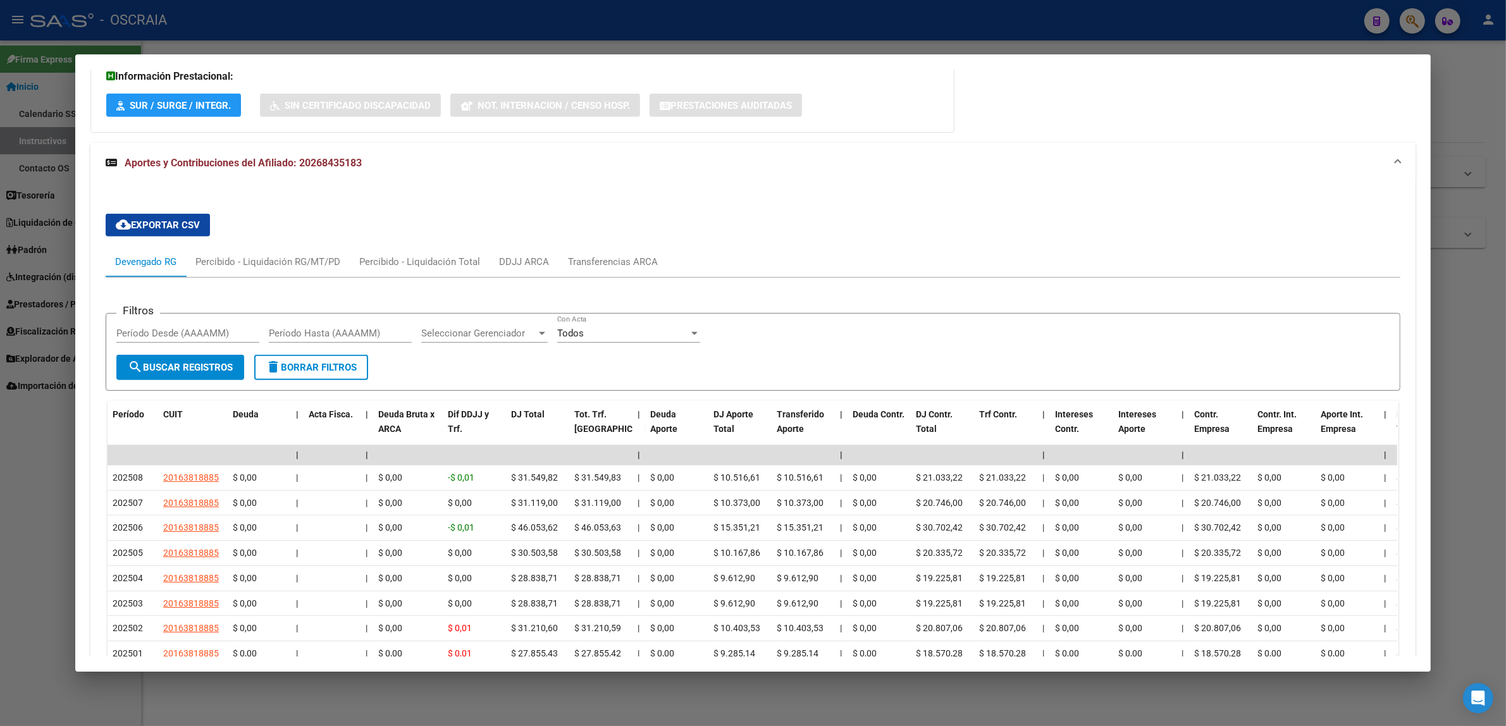
scroll to position [966, 0]
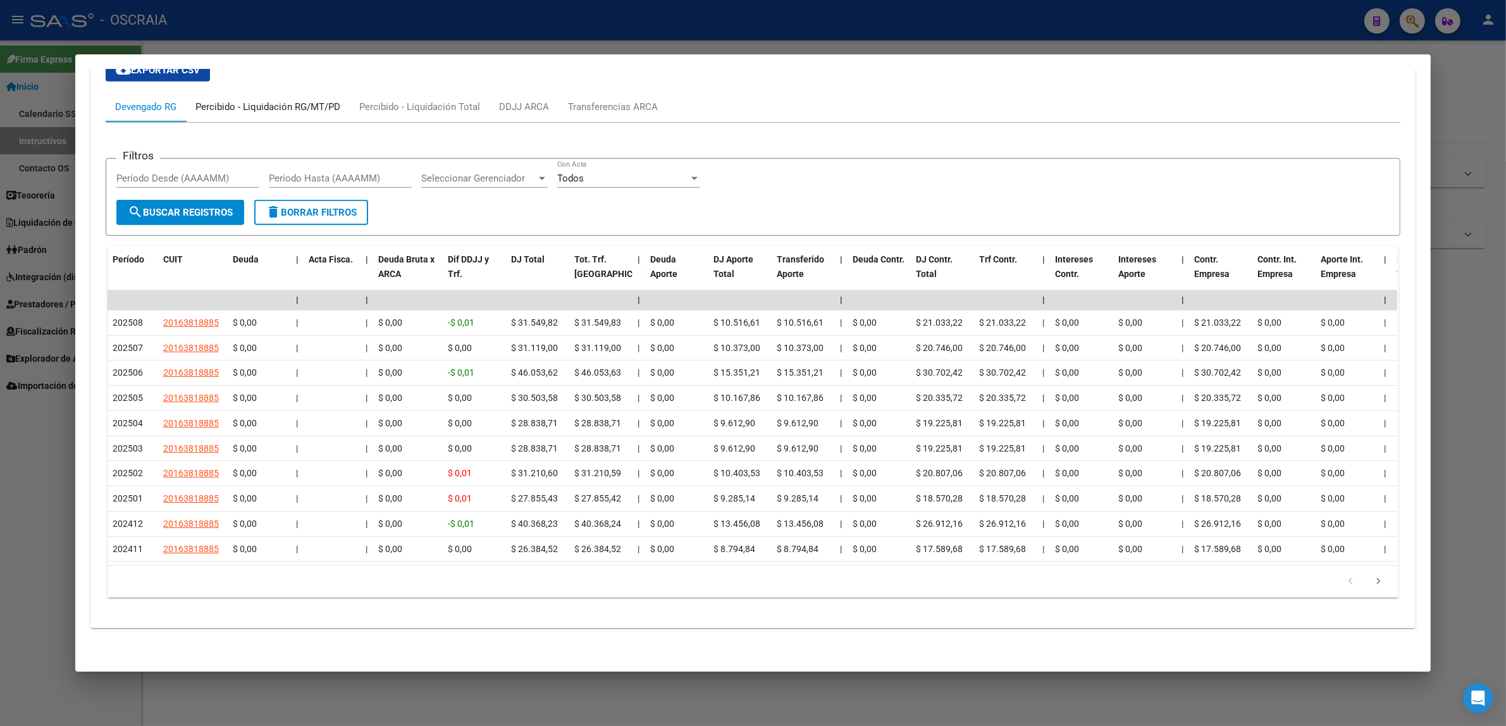
click at [266, 100] on div "Percibido - Liquidación RG/MT/PD" at bounding box center [267, 107] width 145 height 14
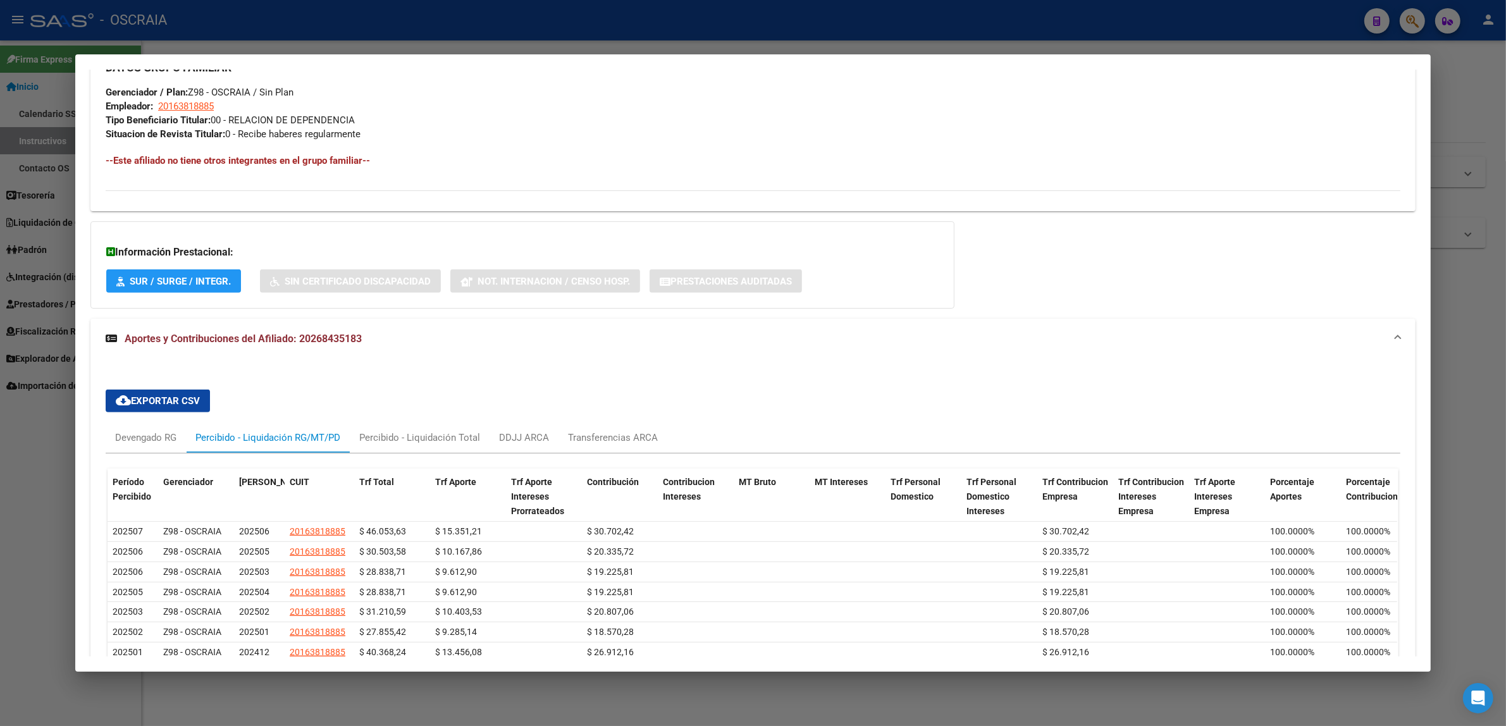
scroll to position [801, 0]
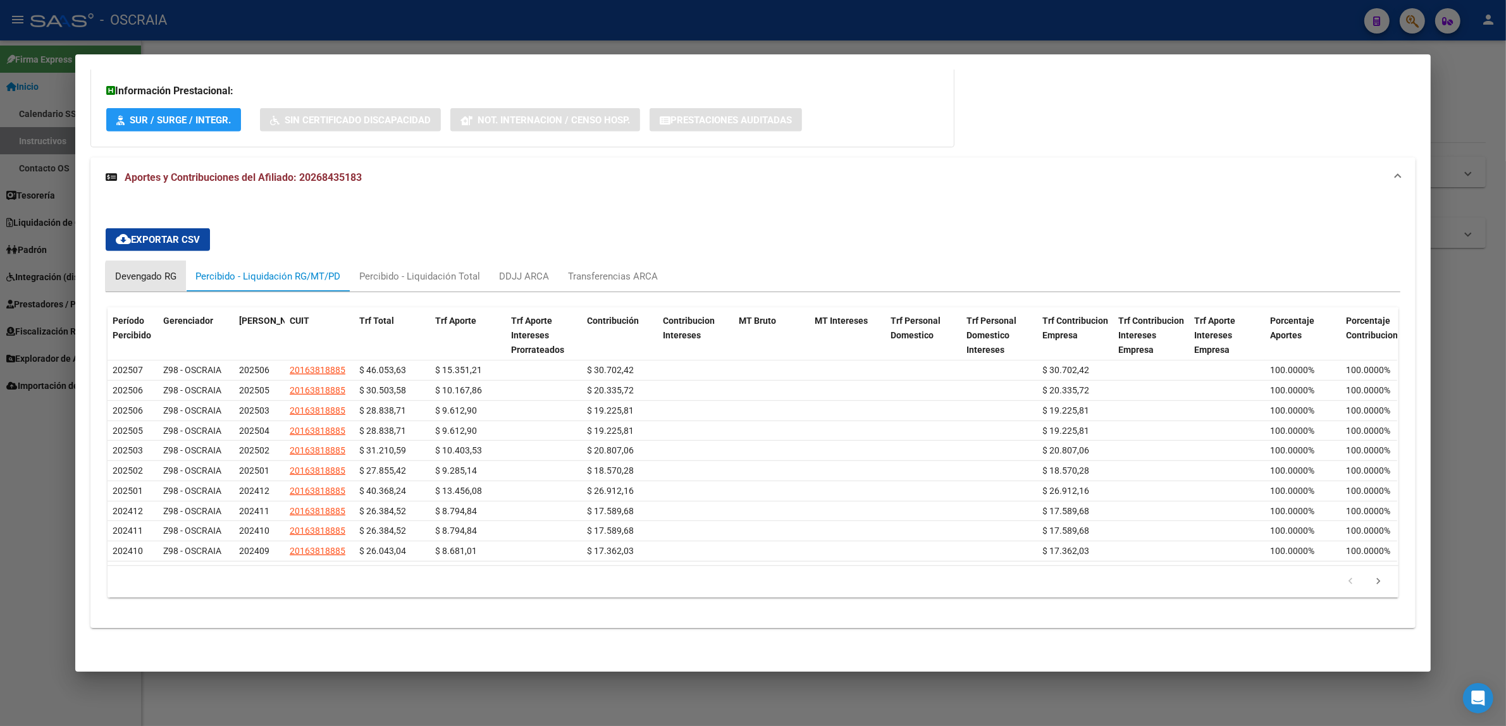
click at [154, 270] on div "Devengado RG" at bounding box center [146, 276] width 80 height 30
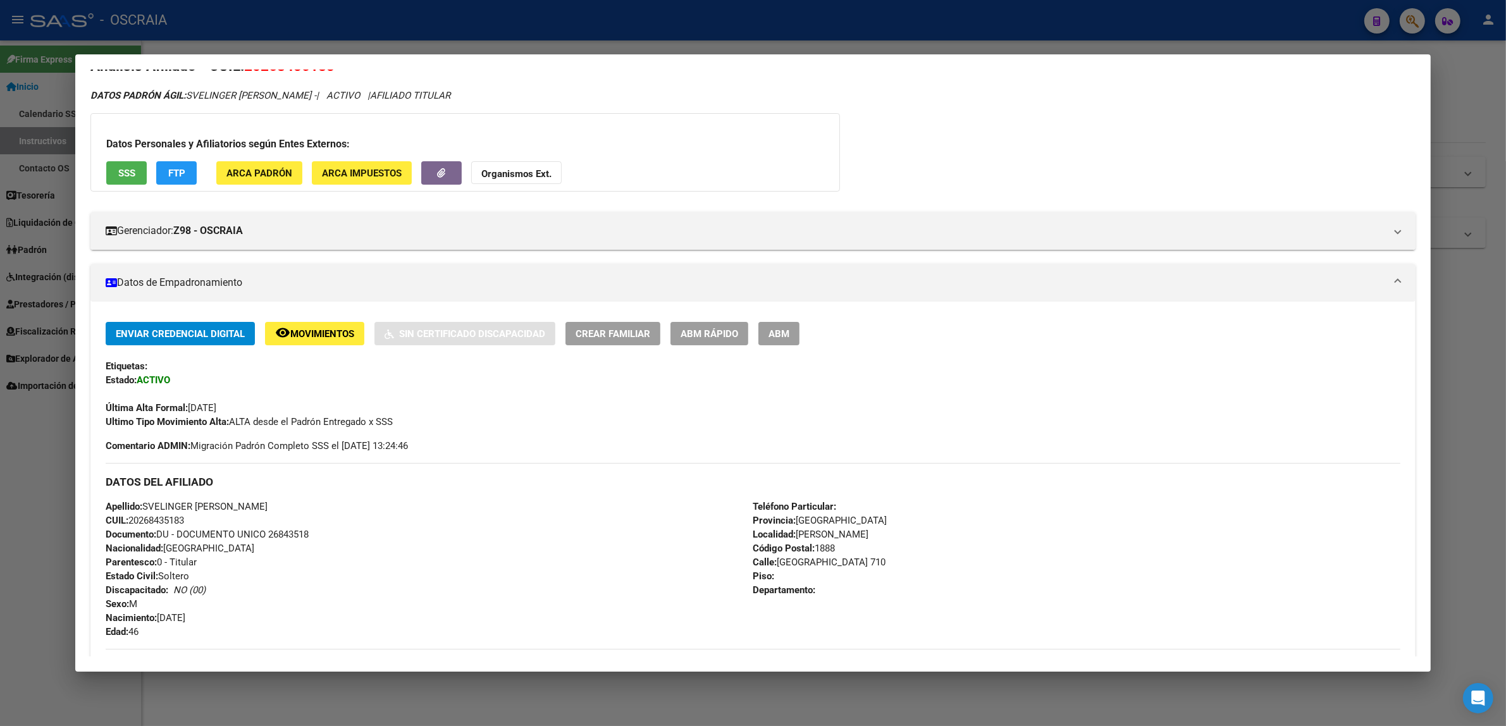
scroll to position [0, 0]
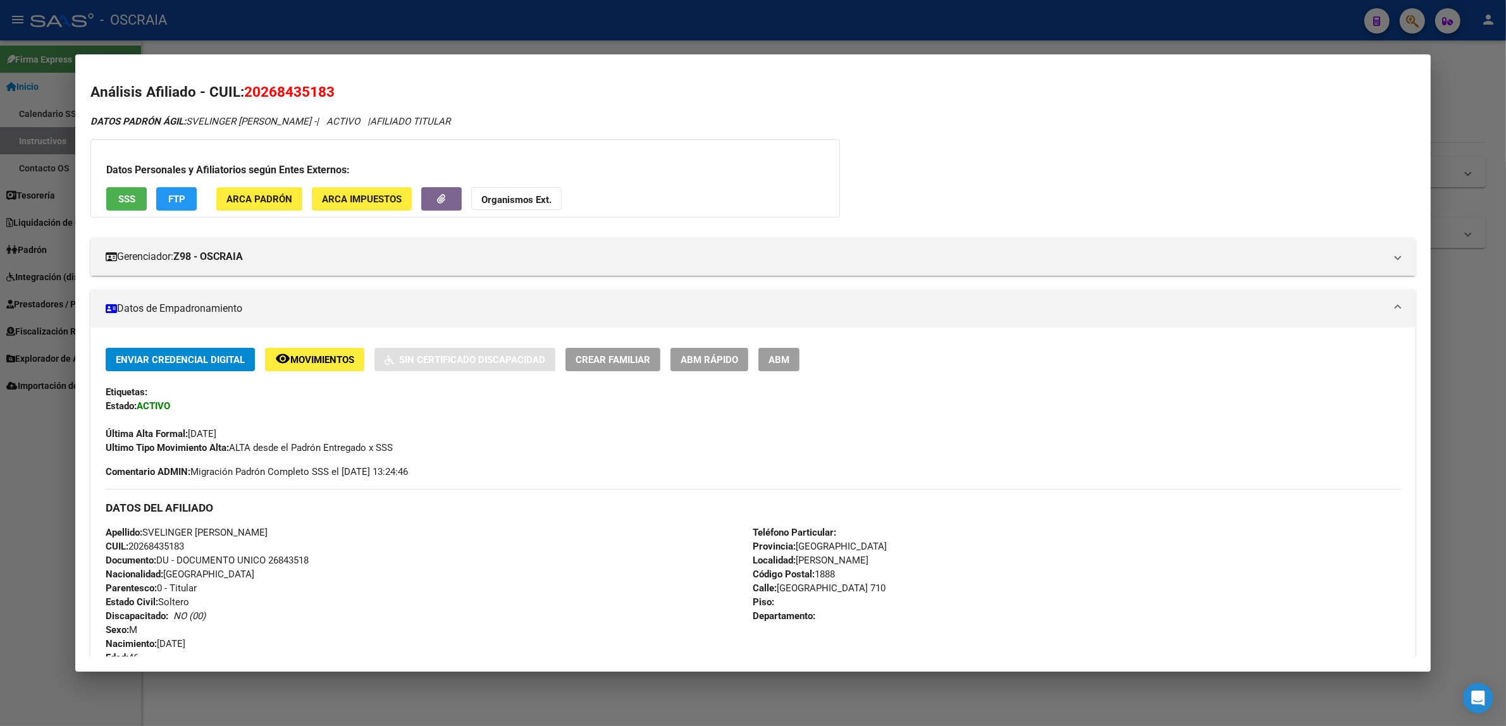
click at [295, 94] on span "20268435183" at bounding box center [289, 91] width 90 height 16
drag, startPoint x: 295, startPoint y: 94, endPoint x: 273, endPoint y: 93, distance: 22.1
click at [273, 93] on span "20268435183" at bounding box center [289, 91] width 90 height 16
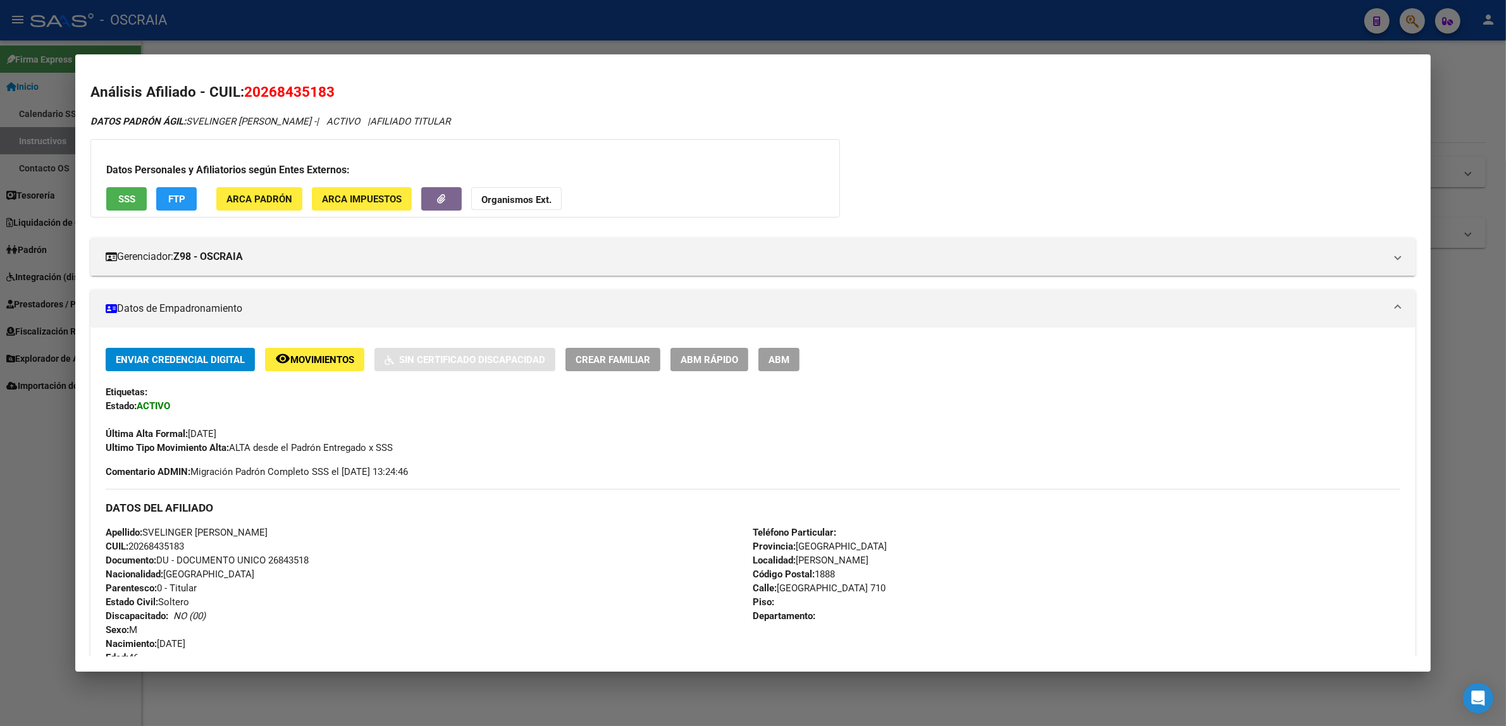
copy span "20268435183"
click at [220, 124] on span "DATOS PADRÓN ÁGIL: [PERSON_NAME] -" at bounding box center [203, 121] width 226 height 11
click at [226, 123] on span "DATOS PADRÓN ÁGIL: [PERSON_NAME] -" at bounding box center [203, 121] width 226 height 11
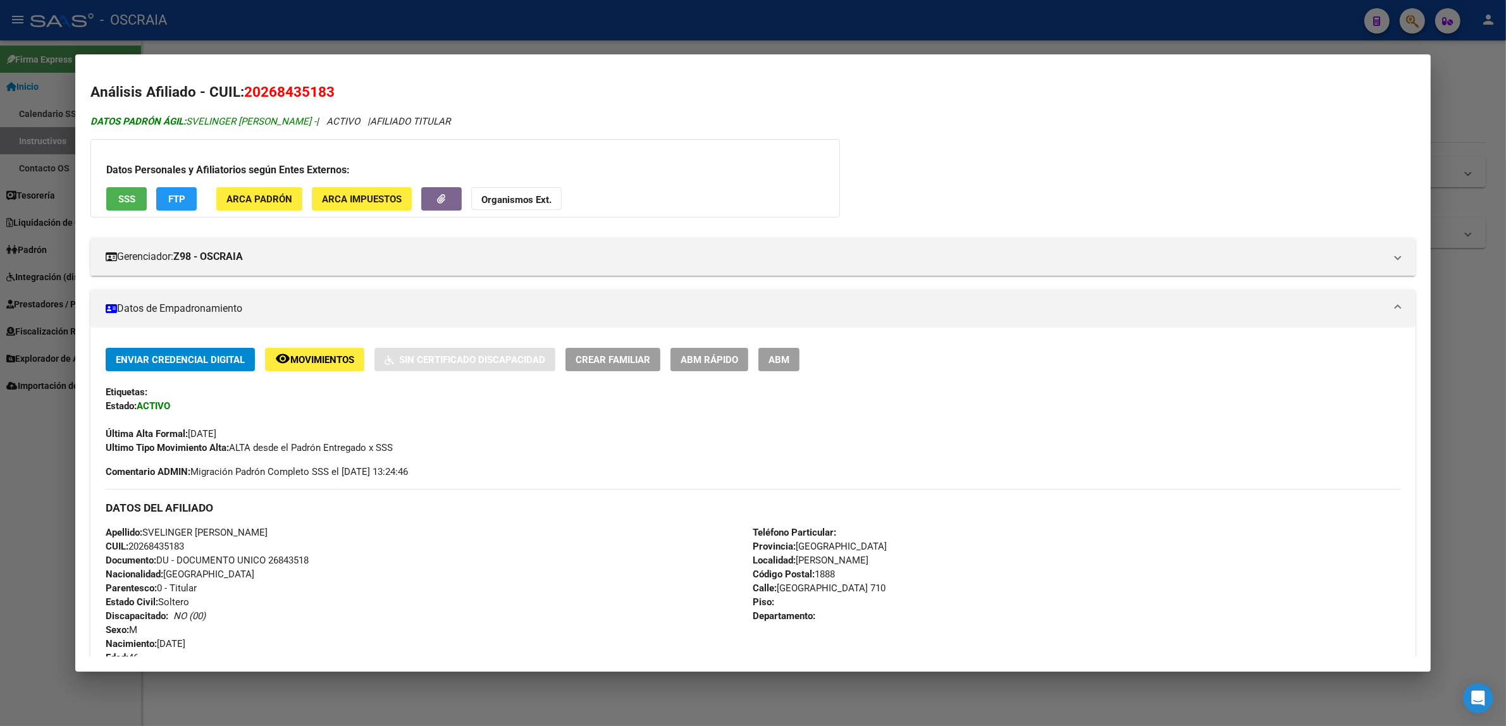
click at [280, 120] on span "DATOS PADRÓN ÁGIL: [PERSON_NAME] -" at bounding box center [203, 121] width 226 height 11
drag, startPoint x: 289, startPoint y: 120, endPoint x: 184, endPoint y: 124, distance: 105.1
click at [184, 124] on span "DATOS PADRÓN ÁGIL: [PERSON_NAME] -" at bounding box center [203, 121] width 226 height 11
copy span "SVELINGER [PERSON_NAME]"
click at [552, 24] on div at bounding box center [753, 363] width 1506 height 726
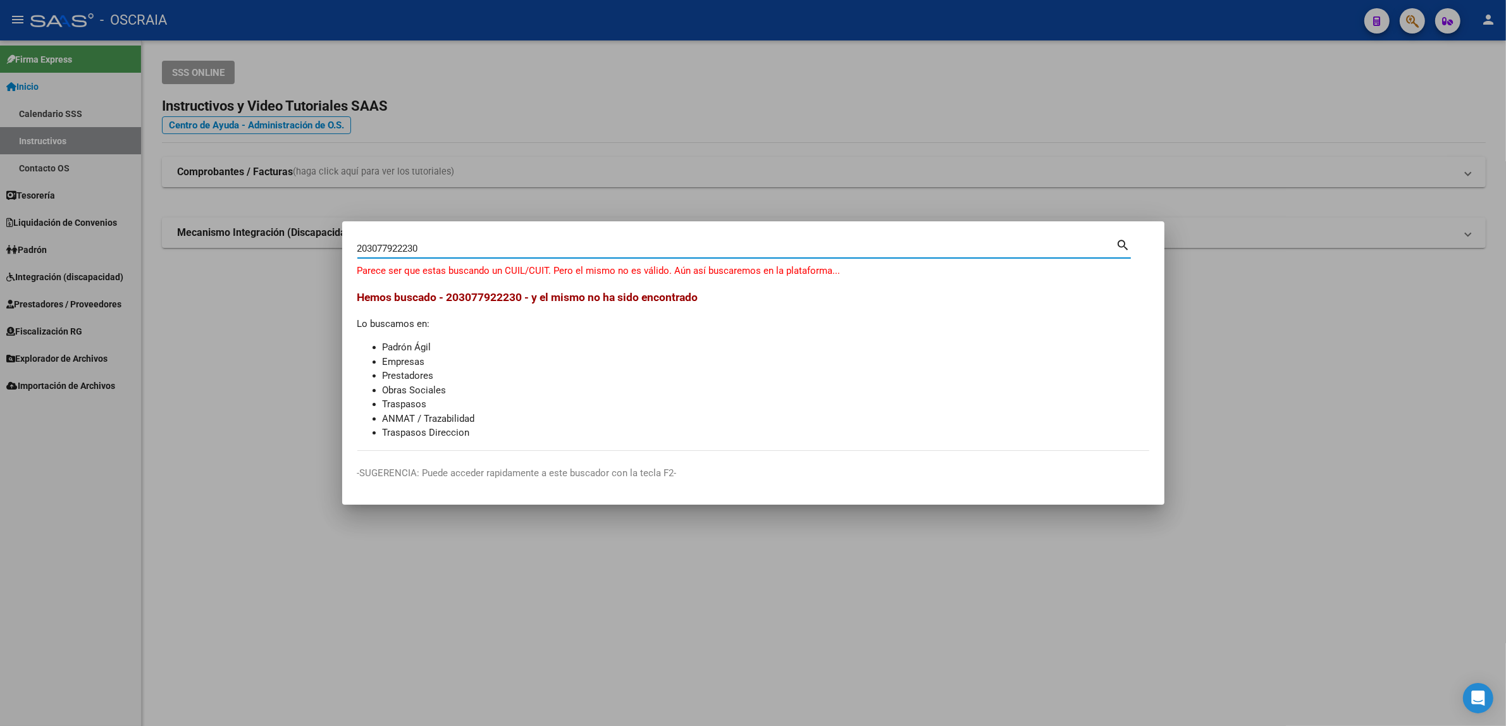
click at [371, 248] on input "203077922230" at bounding box center [736, 248] width 759 height 11
click at [369, 248] on input "203077922230" at bounding box center [736, 248] width 759 height 11
click at [368, 248] on input "203077922230" at bounding box center [736, 248] width 759 height 11
drag, startPoint x: 368, startPoint y: 248, endPoint x: 329, endPoint y: 250, distance: 39.3
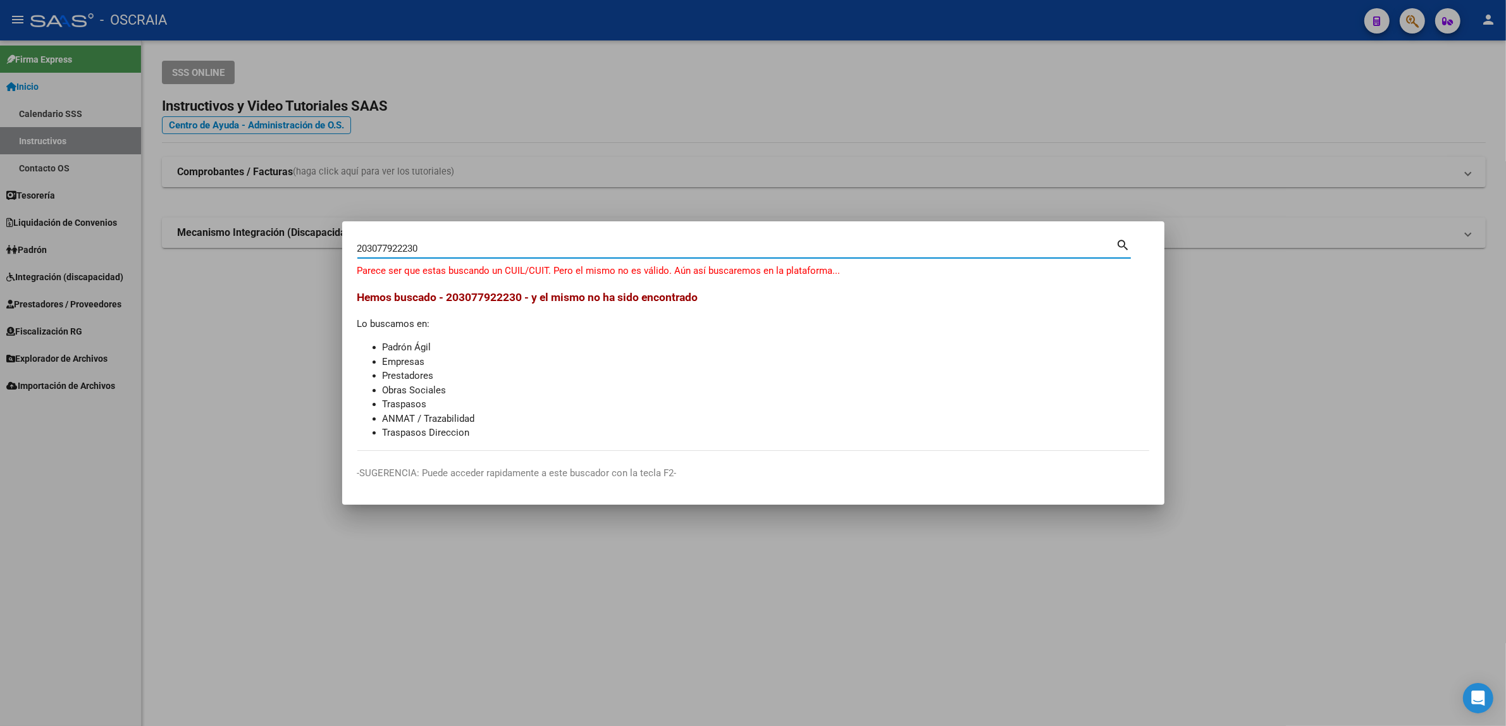
click at [329, 250] on div "203077922230 Buscar (apellido, dni, cuil, nro traspaso, cuit, obra social) sear…" at bounding box center [753, 363] width 1506 height 726
drag, startPoint x: 405, startPoint y: 247, endPoint x: 397, endPoint y: 247, distance: 7.6
click at [397, 247] on input "3077922230" at bounding box center [736, 248] width 759 height 11
type input "30779222"
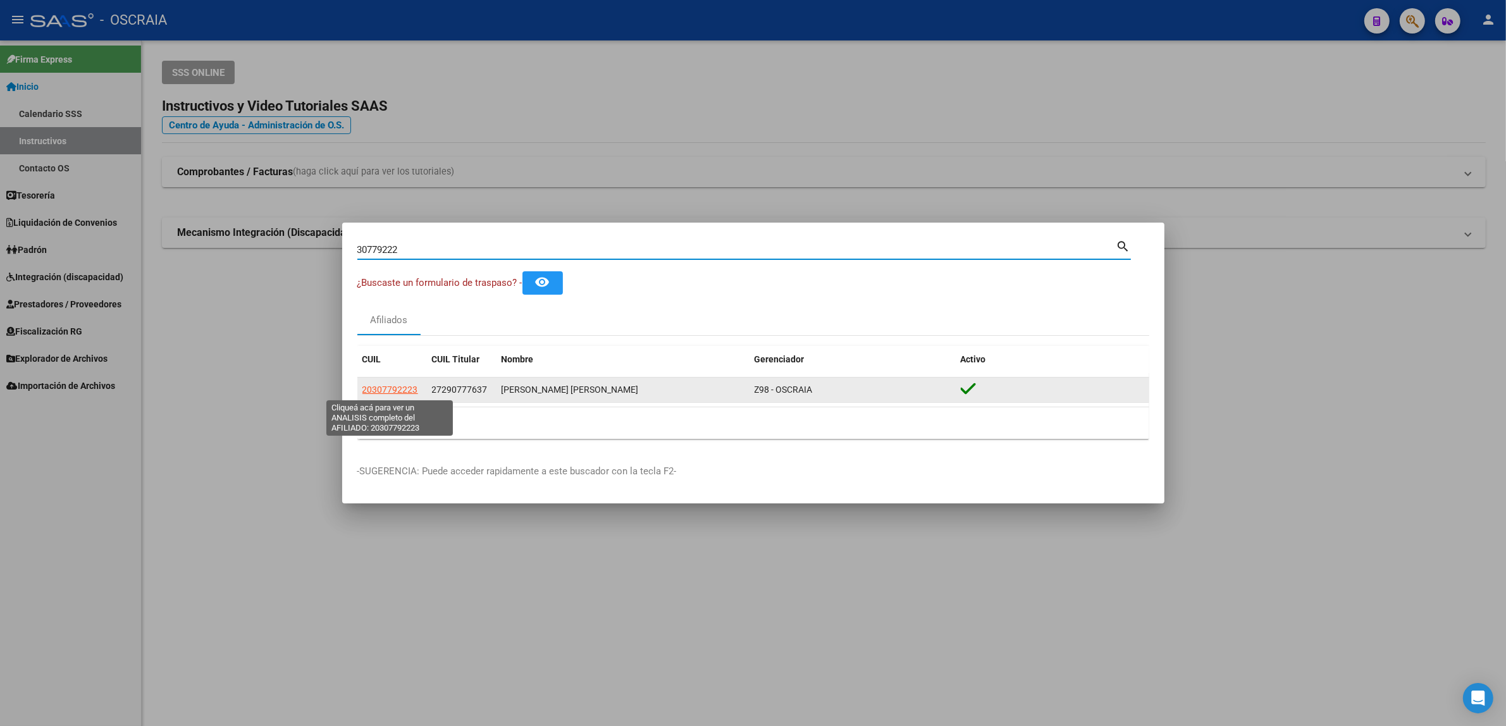
click at [394, 386] on span "20307792223" at bounding box center [390, 390] width 56 height 10
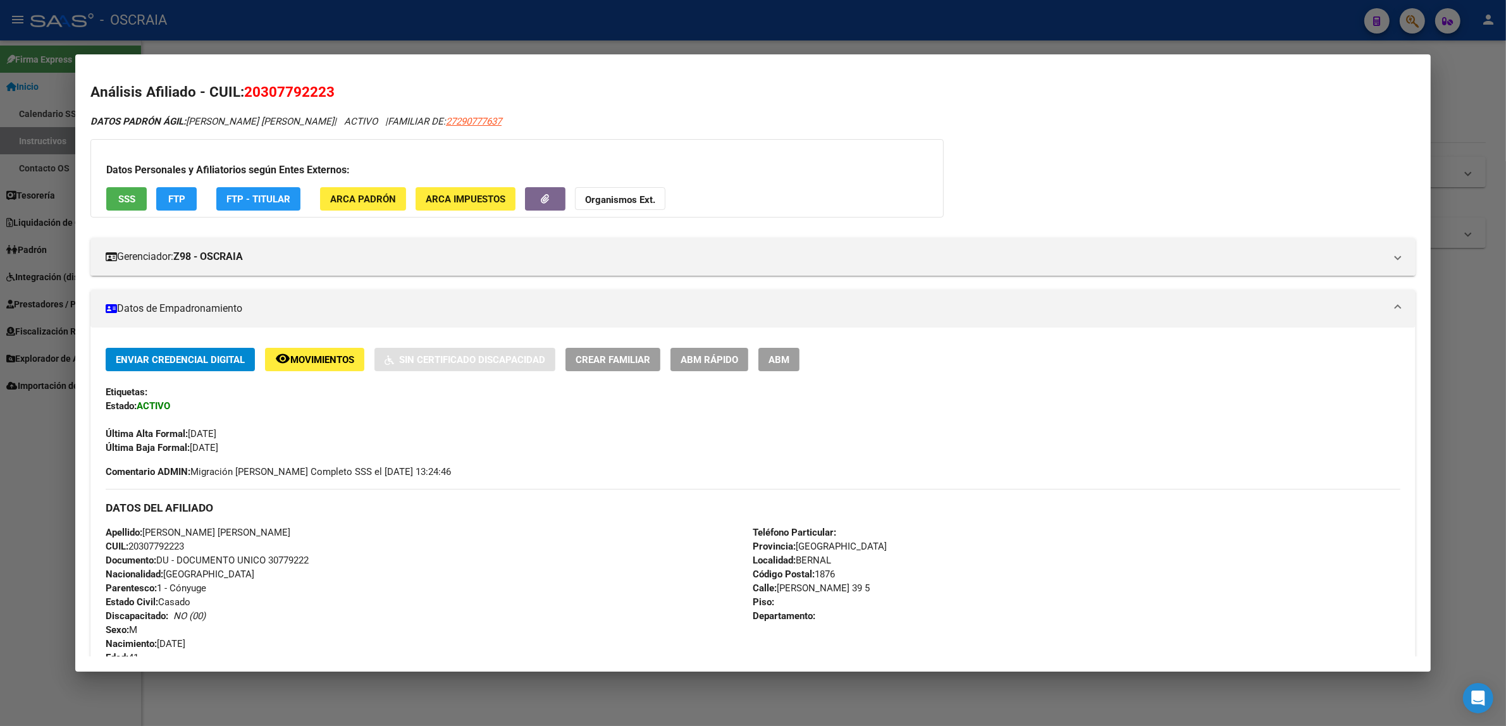
scroll to position [516, 0]
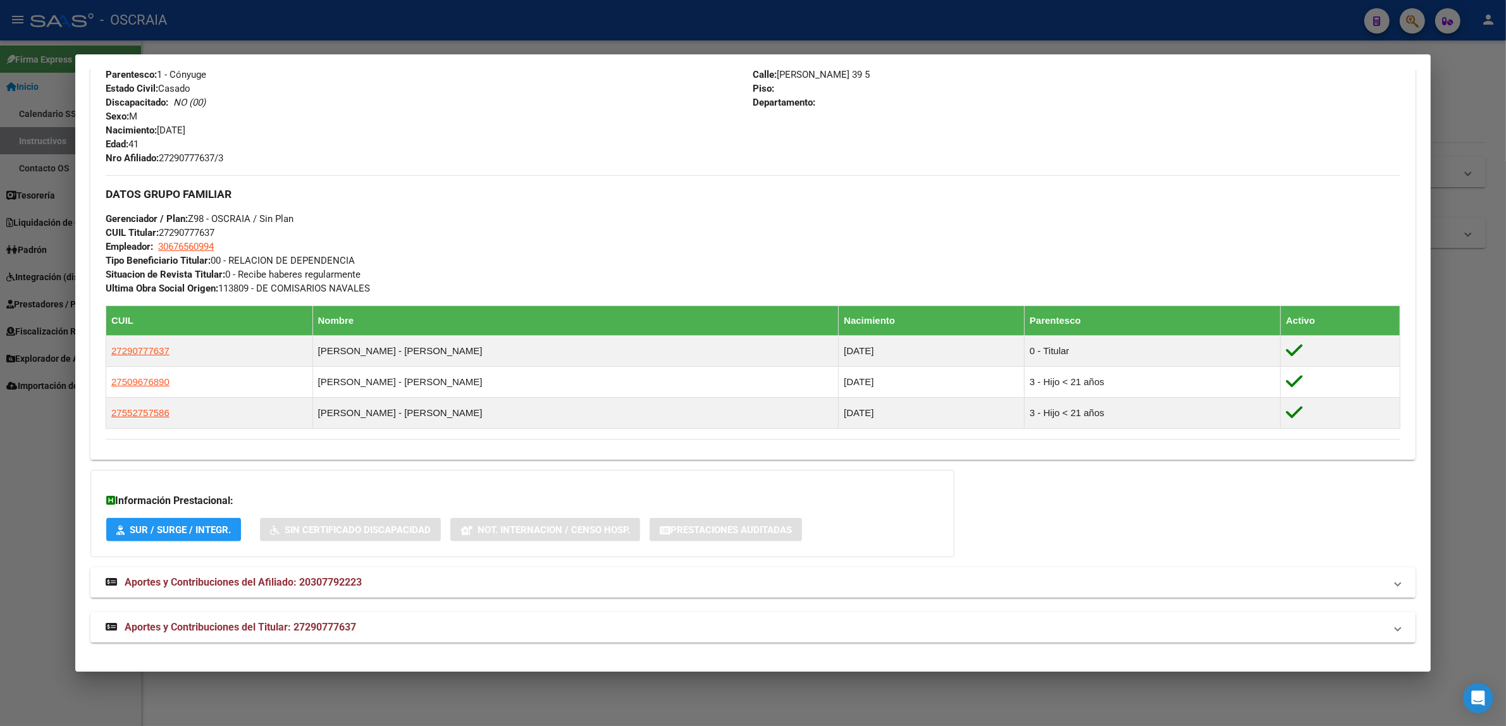
click at [262, 579] on span "Aportes y Contribuciones del Afiliado: 20307792223" at bounding box center [243, 582] width 237 height 12
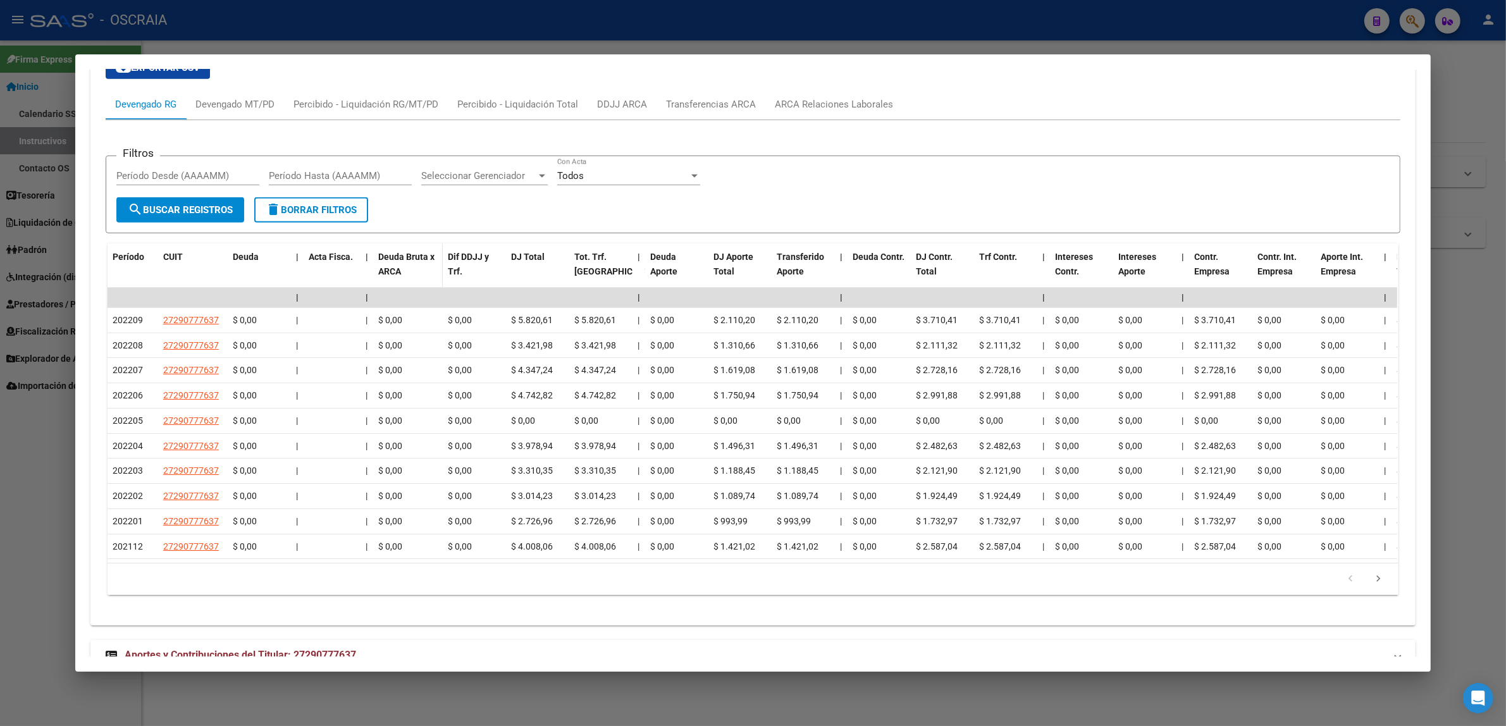
scroll to position [1137, 0]
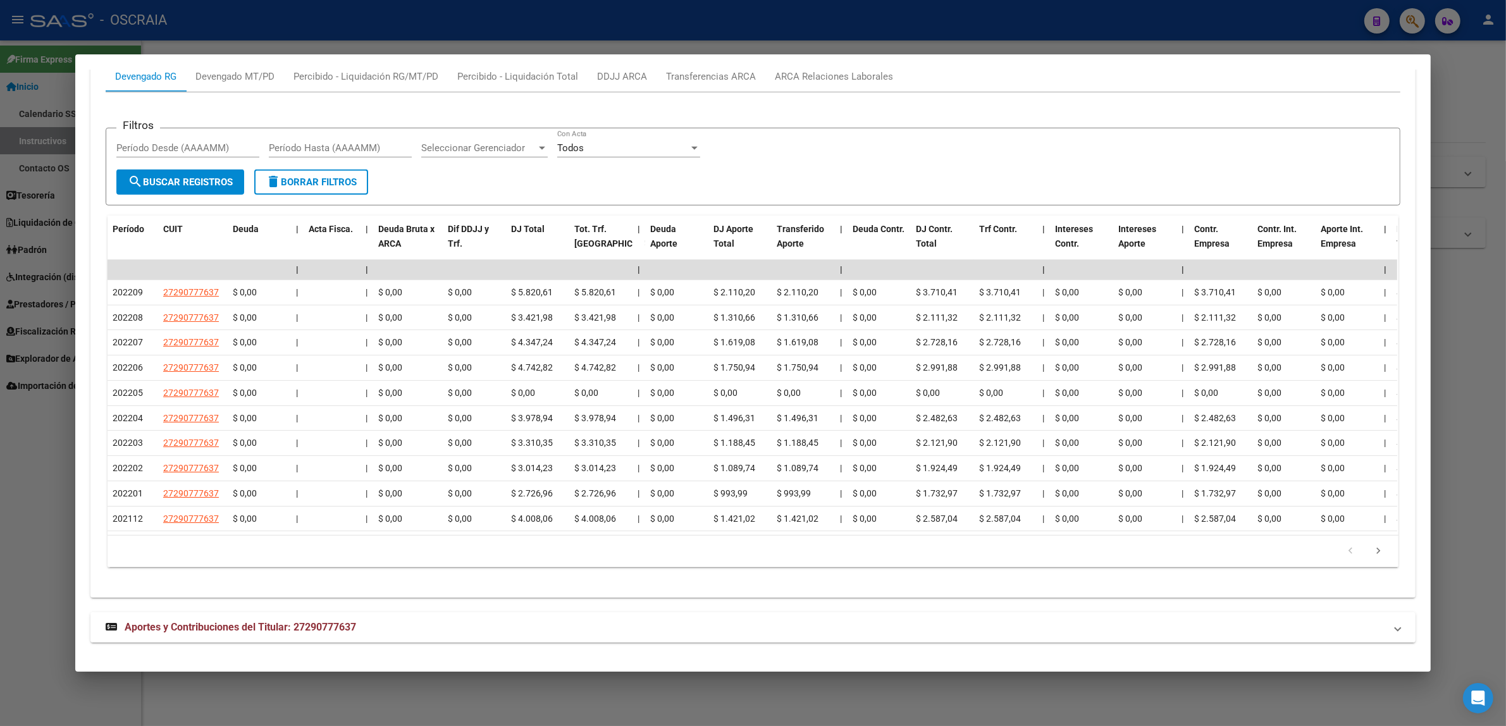
click at [323, 627] on span "Aportes y Contribuciones del Titular: 27290777637" at bounding box center [240, 627] width 231 height 12
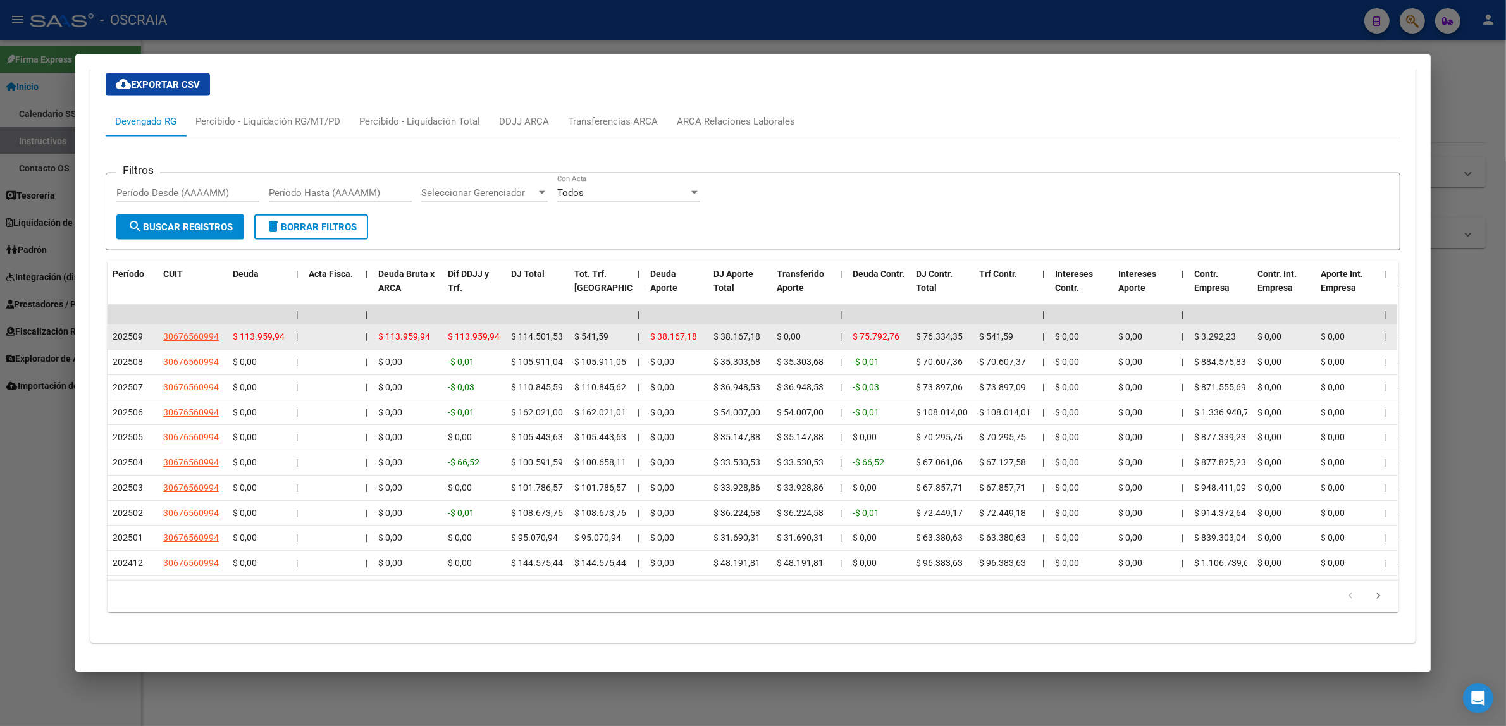
scroll to position [1756, 0]
drag, startPoint x: 237, startPoint y: 326, endPoint x: 268, endPoint y: 324, distance: 30.5
click at [266, 331] on span "$ 113.959,94" at bounding box center [259, 336] width 52 height 10
click at [268, 331] on span "$ 113.959,94" at bounding box center [259, 336] width 52 height 10
click at [405, 331] on span "$ 113.959,94" at bounding box center [404, 336] width 52 height 10
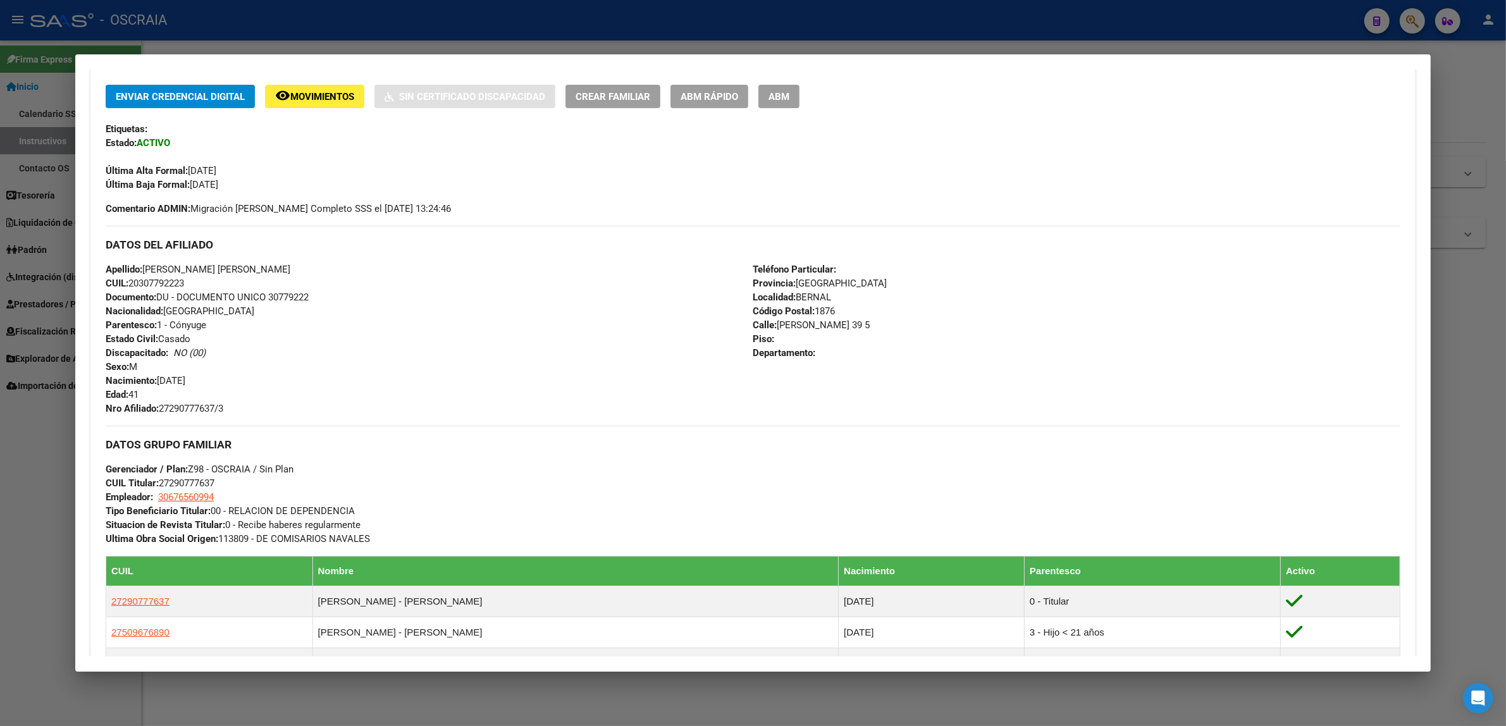
scroll to position [0, 0]
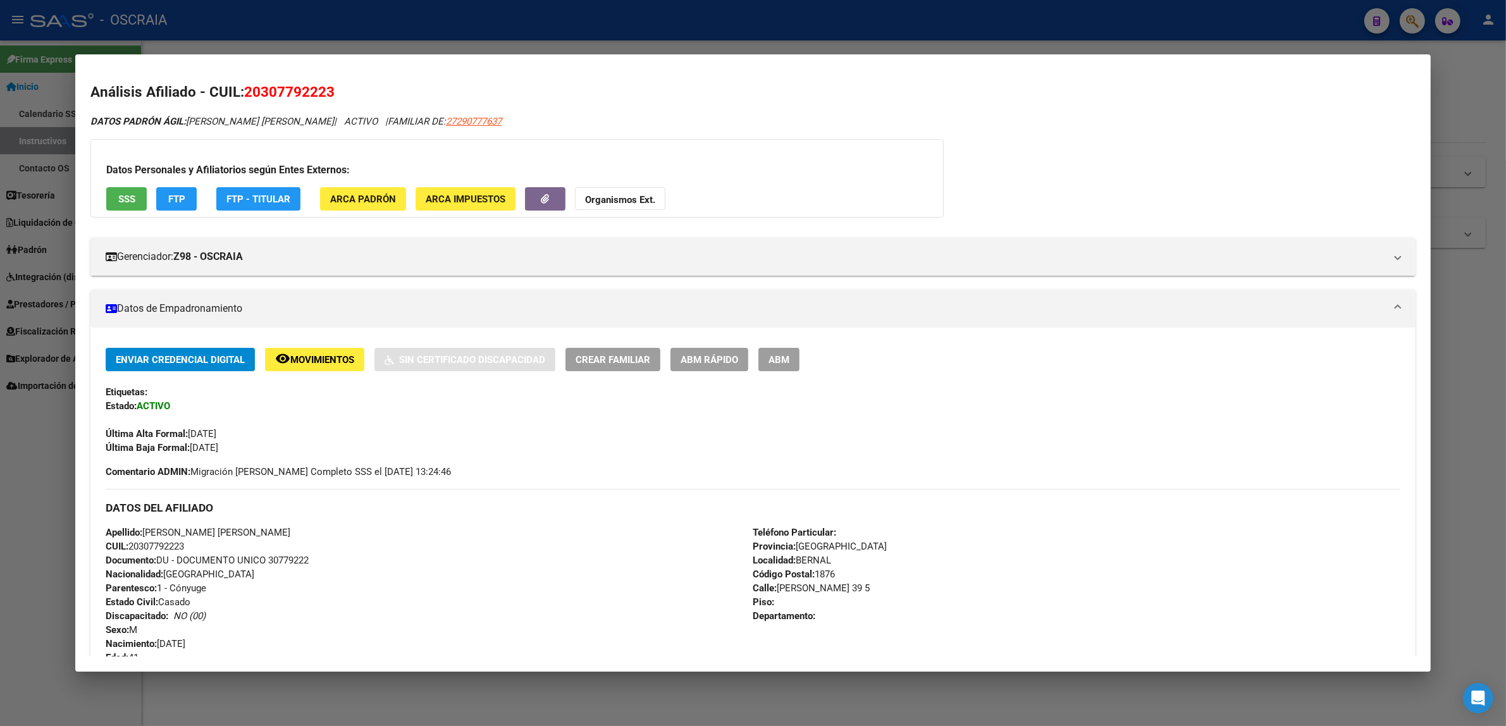
click at [292, 86] on span "20307792223" at bounding box center [289, 91] width 90 height 16
copy span "20307792223"
click at [237, 116] on span "DATOS PADRÓN ÁGIL: SELTZER RUBEN DARIO" at bounding box center [211, 121] width 243 height 11
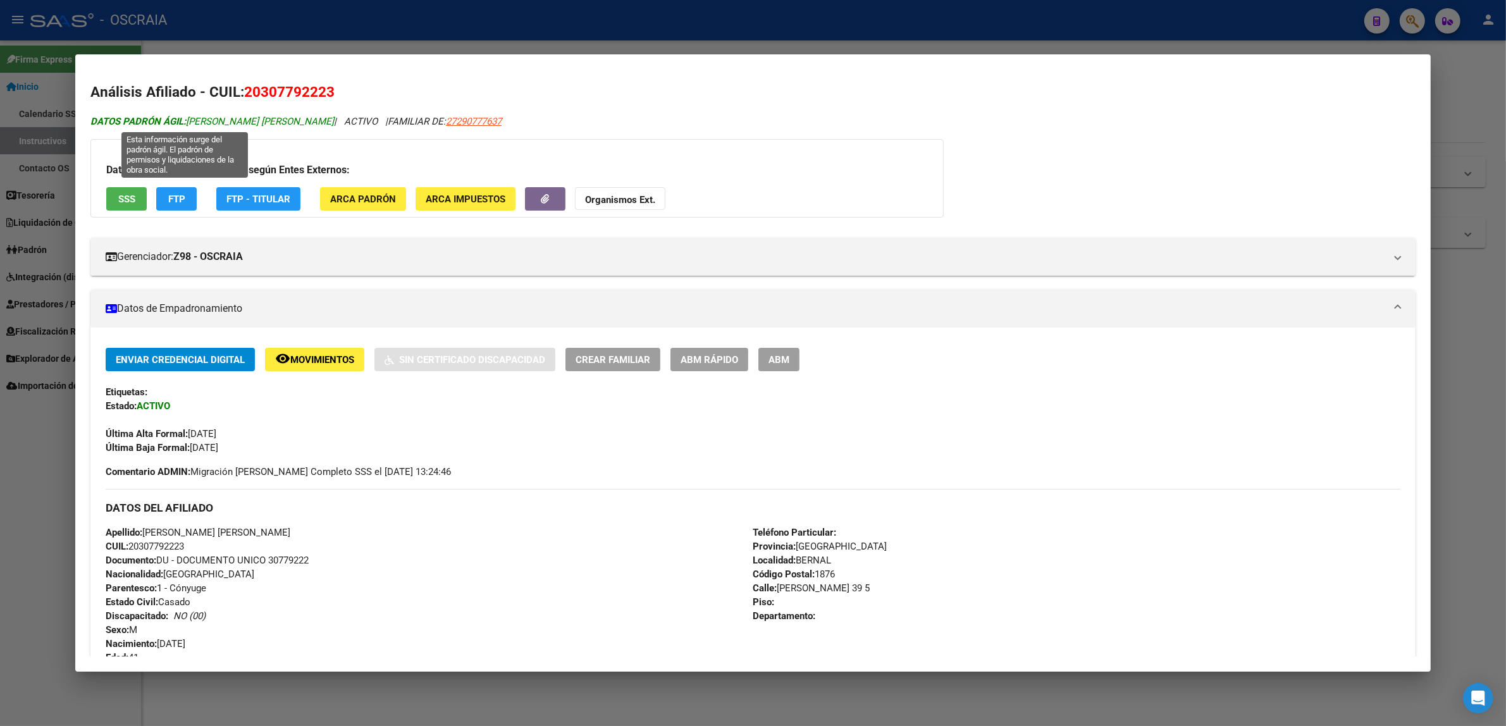
drag, startPoint x: 283, startPoint y: 121, endPoint x: 182, endPoint y: 123, distance: 100.6
click at [182, 123] on span "DATOS PADRÓN ÁGIL: SELTZER RUBEN DARIO" at bounding box center [211, 121] width 243 height 11
copy span "SELTZER RUBEN DARIO"
click at [584, 27] on div at bounding box center [753, 363] width 1506 height 726
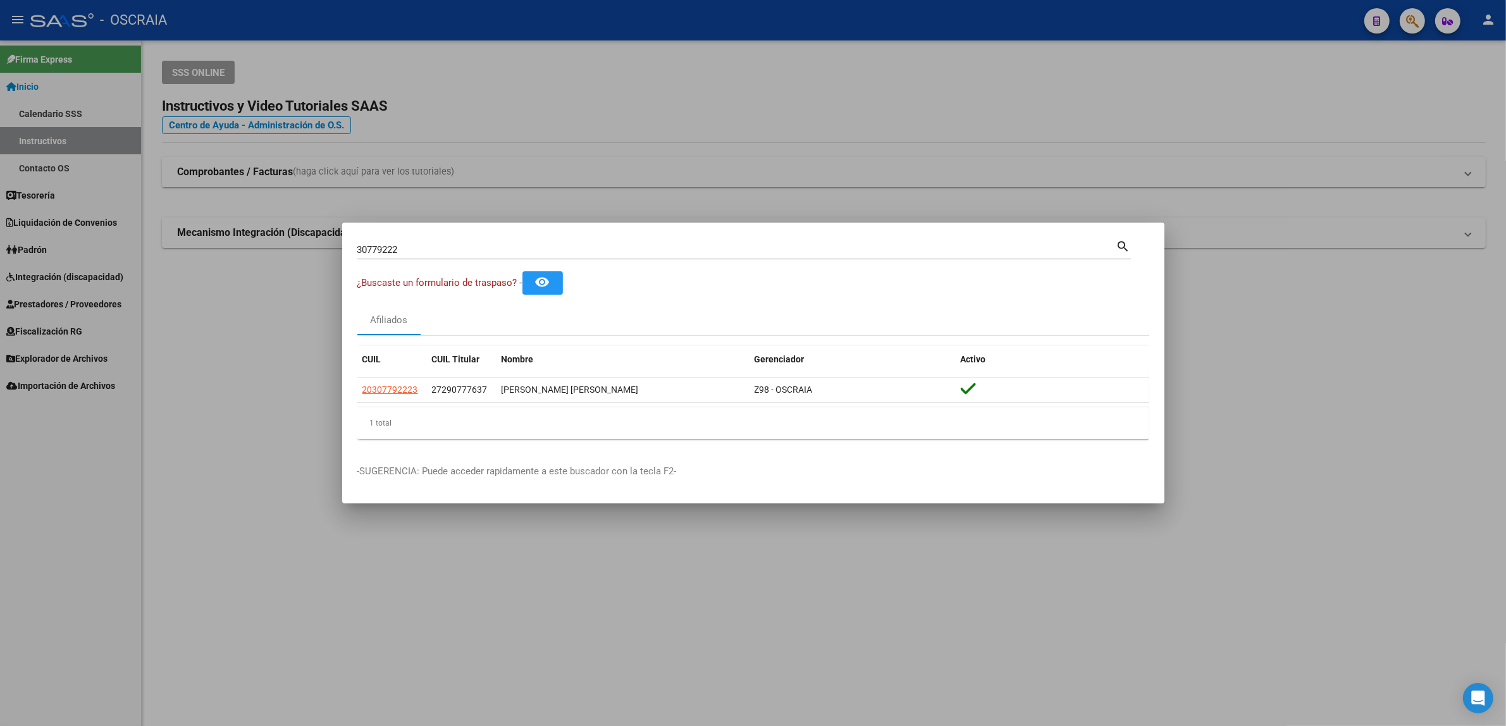
click at [643, 257] on div "30779222 Buscar (apellido, dni, cuil, nro traspaso, cuit, obra social)" at bounding box center [736, 249] width 759 height 19
drag, startPoint x: 641, startPoint y: 257, endPoint x: 474, endPoint y: 260, distance: 166.4
click at [475, 260] on div "30779222 Buscar (apellido, dni, cuil, nro traspaso, cuit, obra social) search" at bounding box center [743, 255] width 773 height 34
click at [411, 247] on input "30779222" at bounding box center [736, 249] width 759 height 11
drag, startPoint x: 411, startPoint y: 247, endPoint x: 330, endPoint y: 248, distance: 81.6
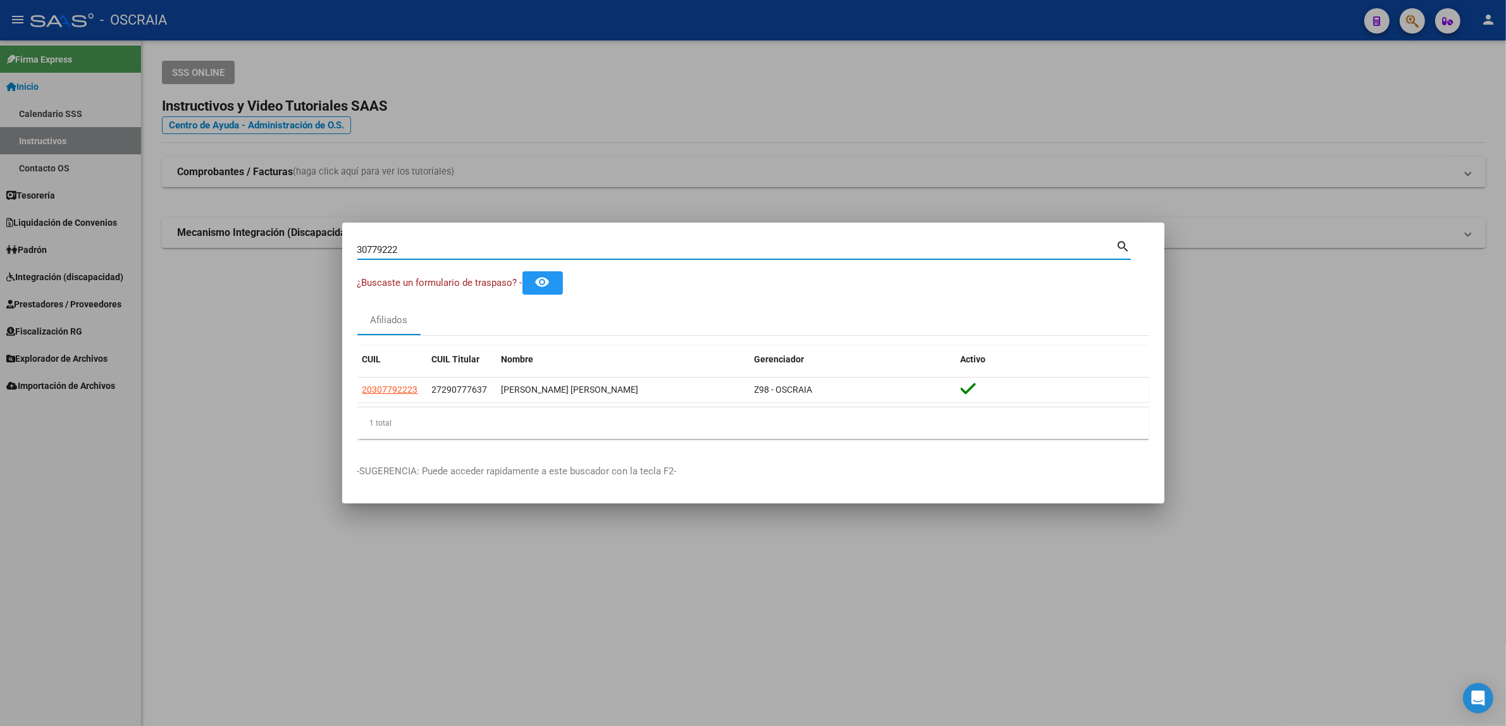
click at [330, 248] on div "30779222 Buscar (apellido, dni, cuil, nro traspaso, cuit, obra social) search ¿…" at bounding box center [753, 363] width 1506 height 726
paste input "279270585910"
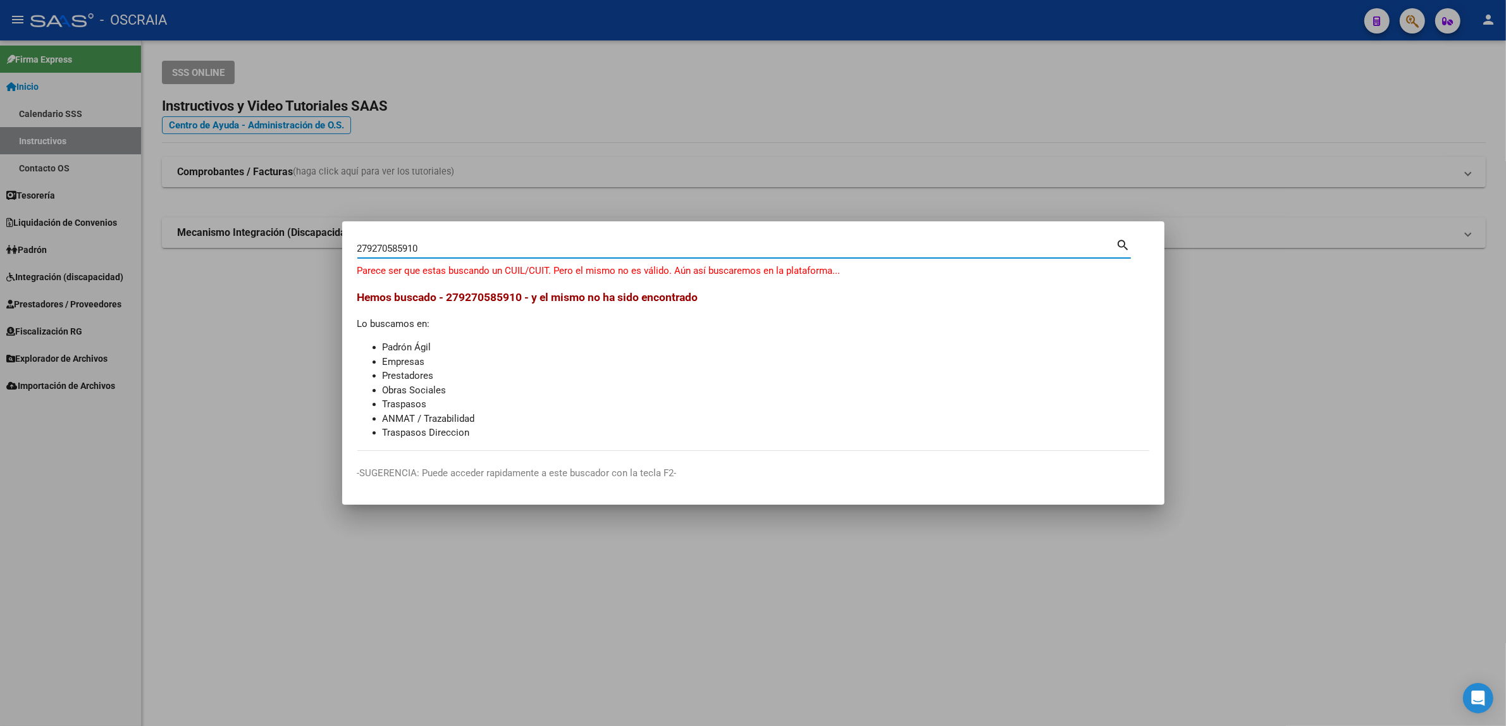
click at [558, 250] on input "279270585910" at bounding box center [736, 248] width 759 height 11
type input "27927058591"
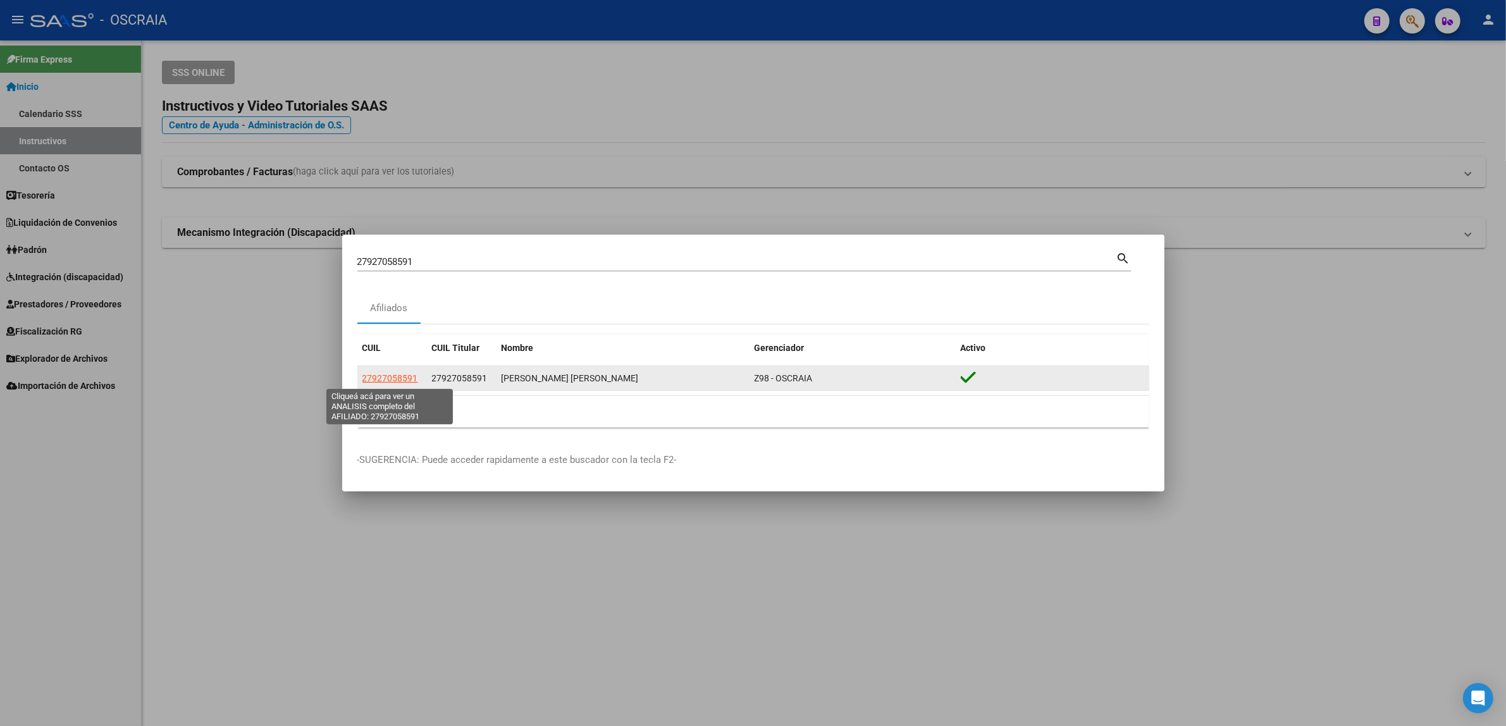
click at [405, 374] on span "27927058591" at bounding box center [390, 378] width 56 height 10
type textarea "27927058591"
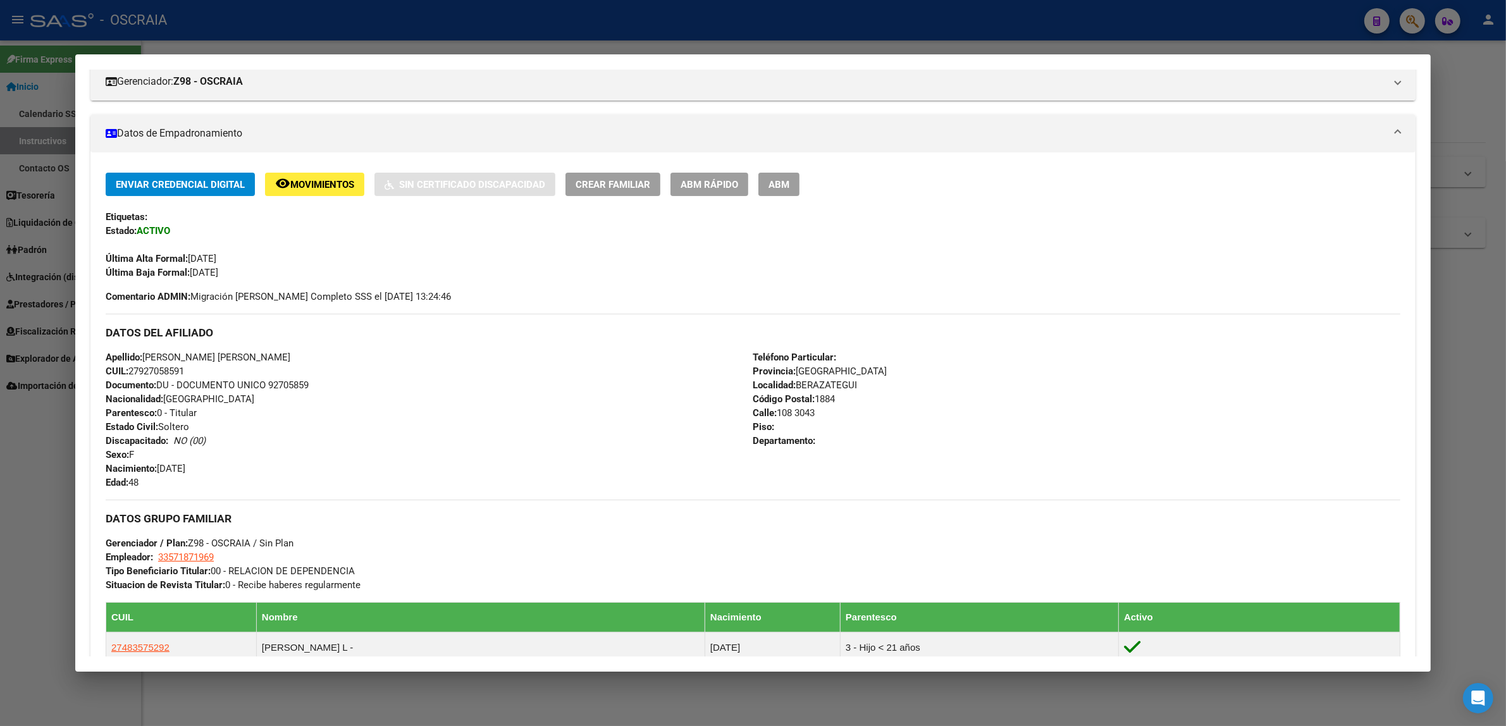
scroll to position [438, 0]
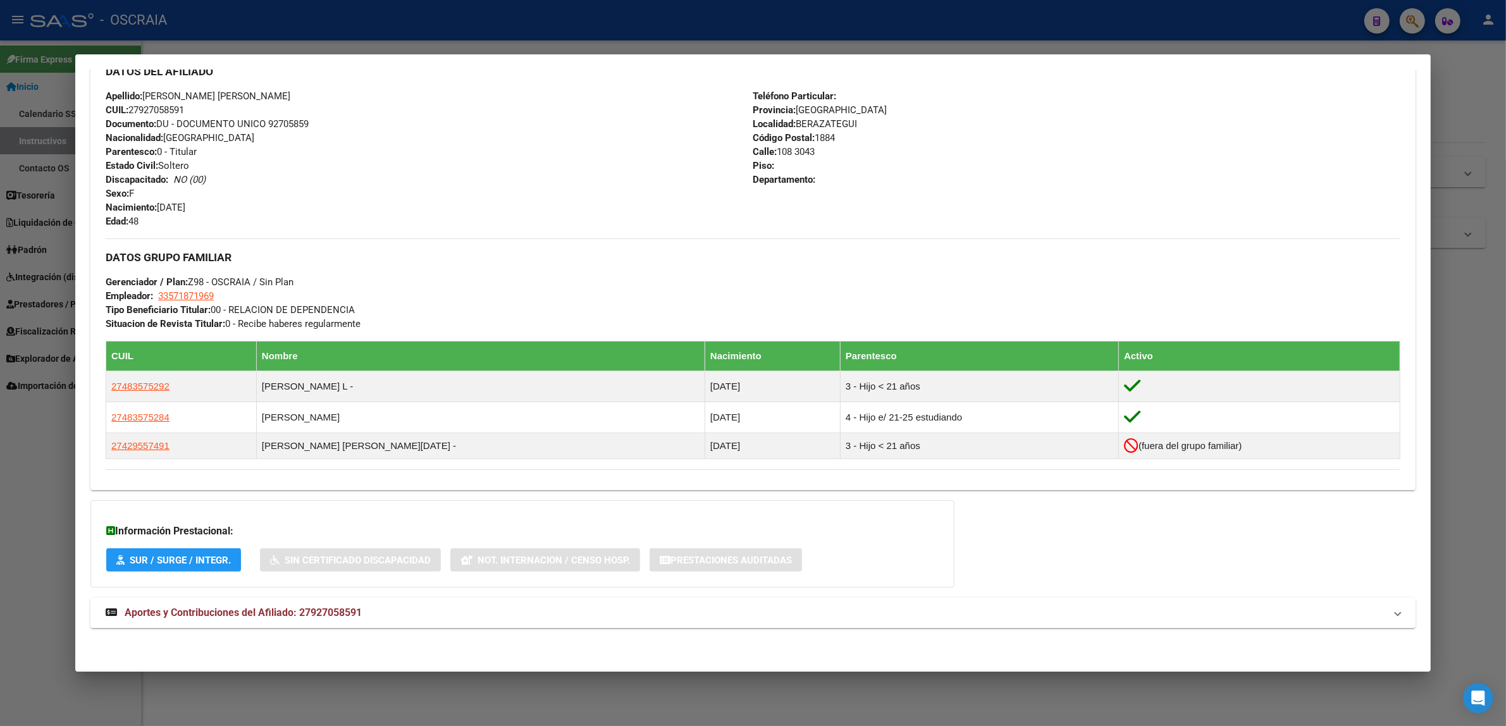
click at [330, 618] on span "Aportes y Contribuciones del Afiliado: 27927058591" at bounding box center [243, 613] width 237 height 12
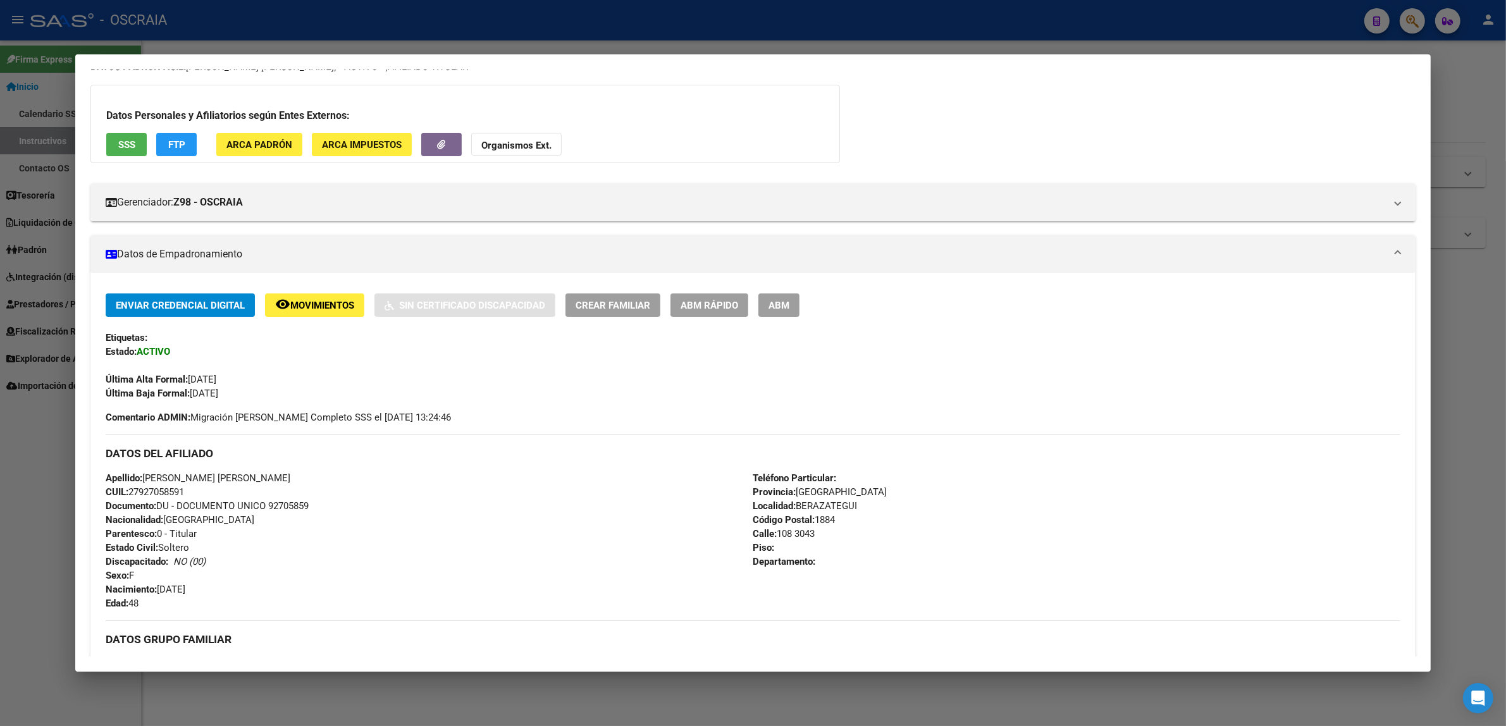
scroll to position [4, 0]
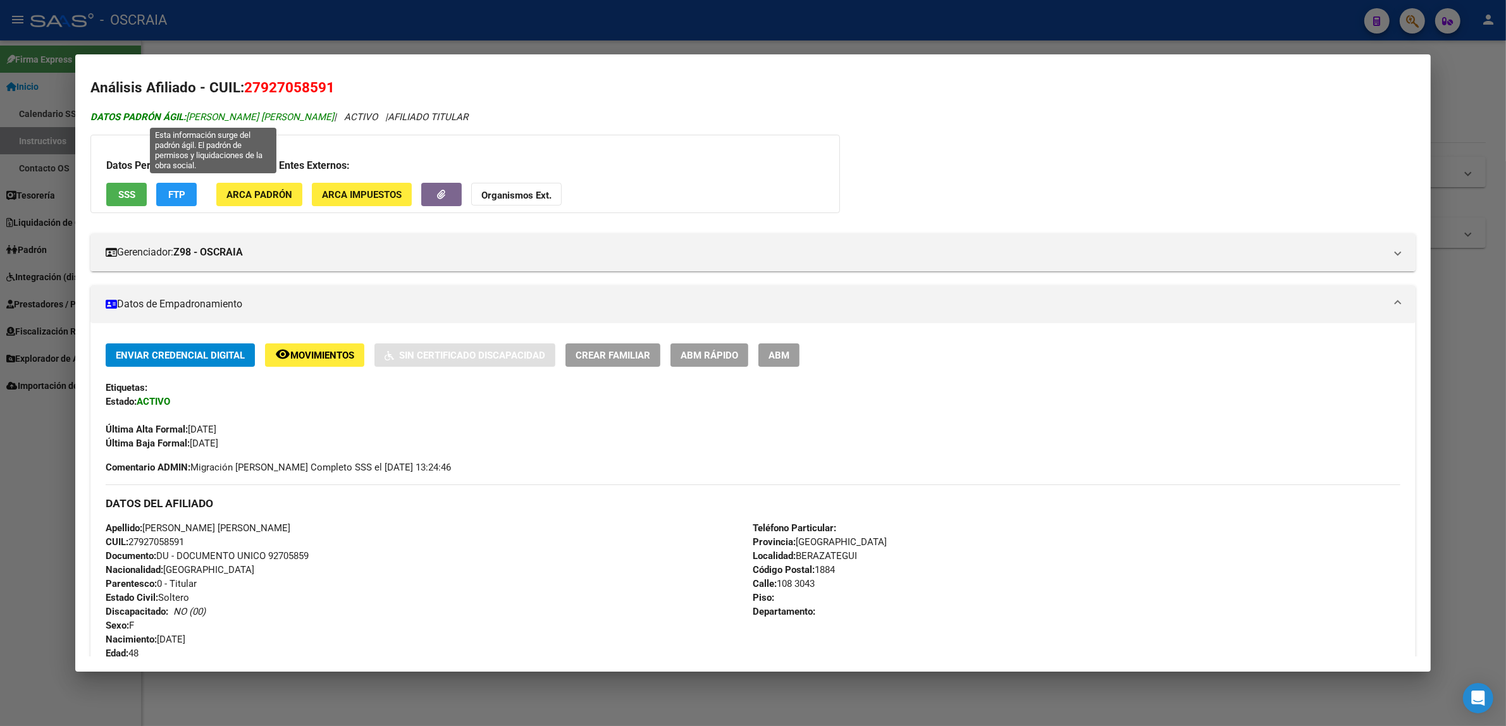
drag, startPoint x: 339, startPoint y: 117, endPoint x: 184, endPoint y: 118, distance: 155.0
click at [184, 118] on span "DATOS PADRÓN ÁGIL: ECHEVERRIA PAJER SILVIA ROSANA" at bounding box center [211, 116] width 243 height 11
copy span "ECHEVERRIA PAJER SILVIA ROSANA"
drag, startPoint x: 184, startPoint y: 118, endPoint x: 197, endPoint y: 130, distance: 17.0
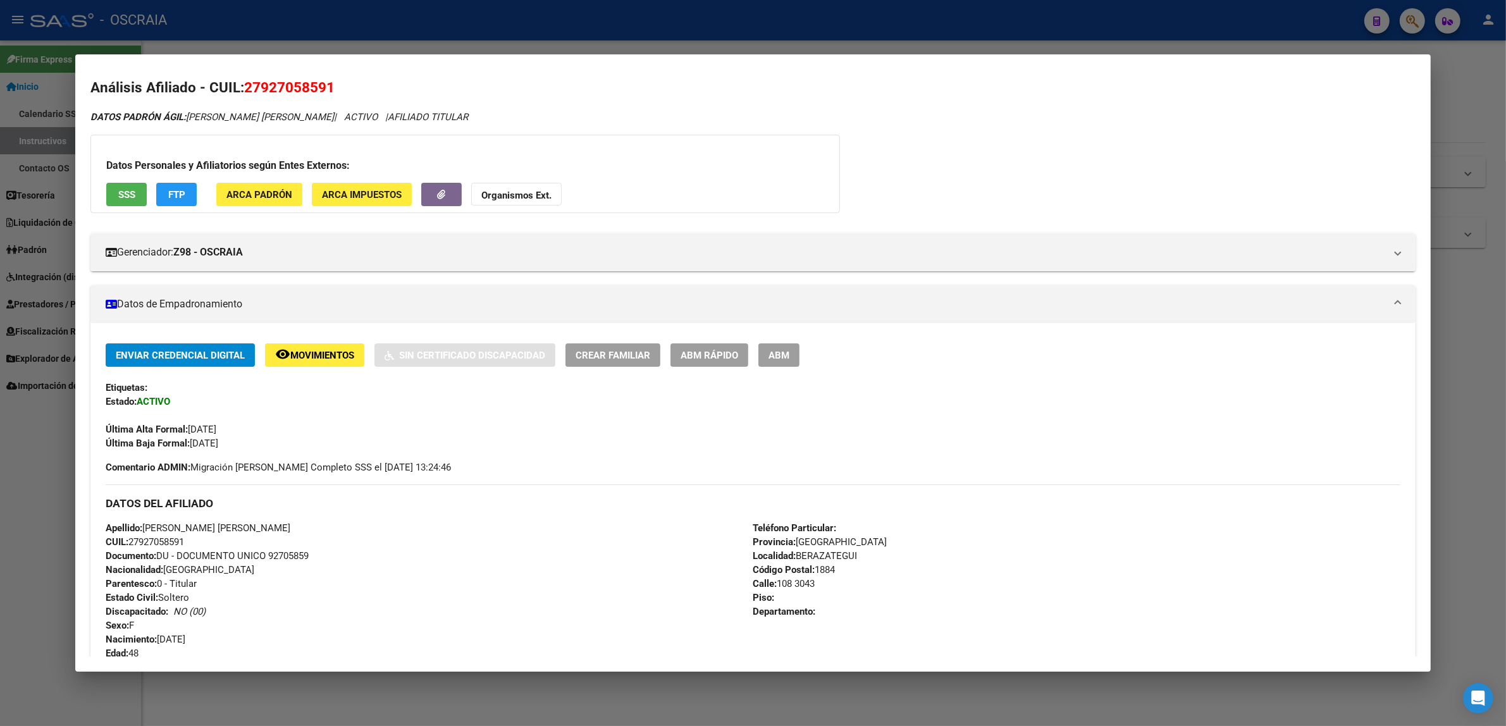
scroll to position [0, 0]
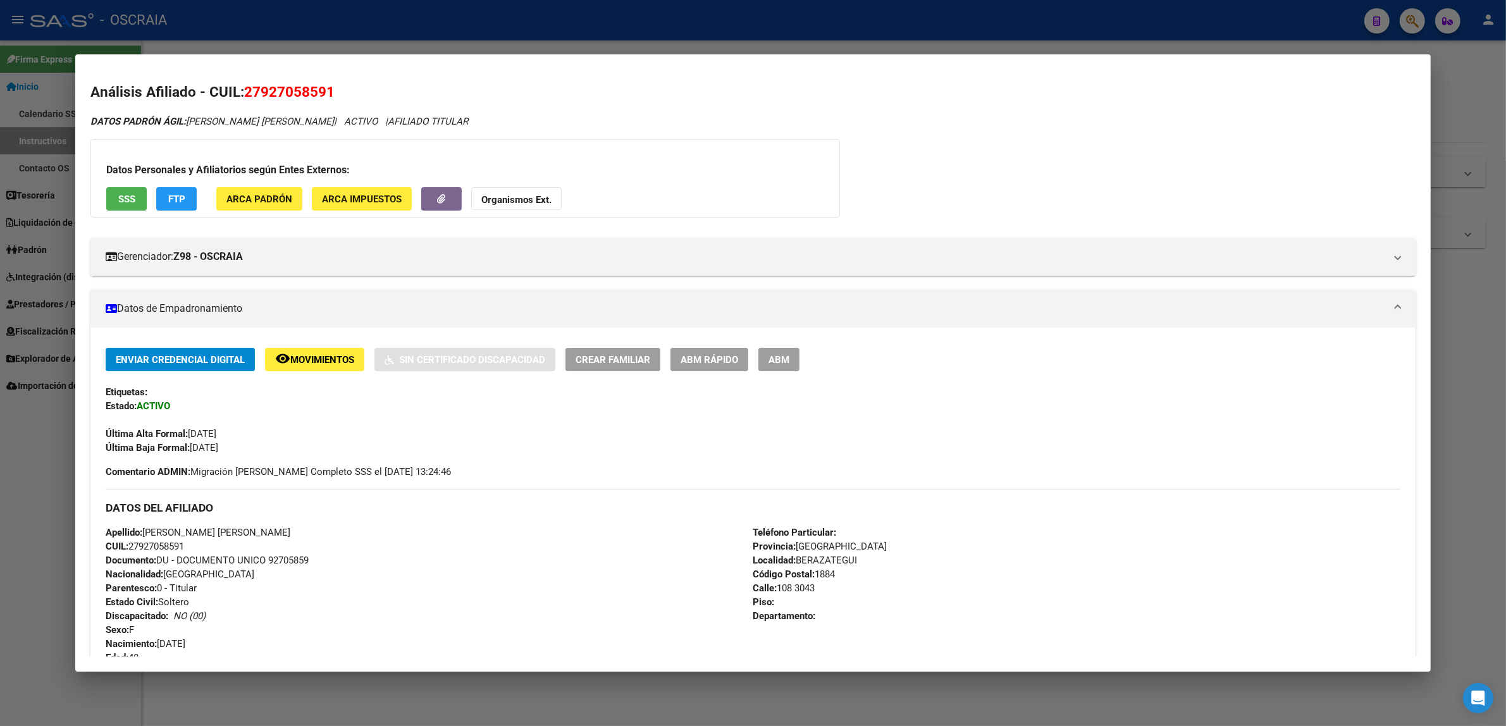
drag, startPoint x: 237, startPoint y: 89, endPoint x: 334, endPoint y: 87, distance: 96.8
click at [335, 87] on h2 "Análisis Afiliado - CUIL: 27927058591" at bounding box center [752, 93] width 1325 height 22
copy h2 "27927058591"
click at [285, 118] on span "DATOS PADRÓN ÁGIL: ECHEVERRIA PAJER SILVIA ROSANA" at bounding box center [211, 121] width 243 height 11
drag, startPoint x: 340, startPoint y: 120, endPoint x: 185, endPoint y: 123, distance: 155.0
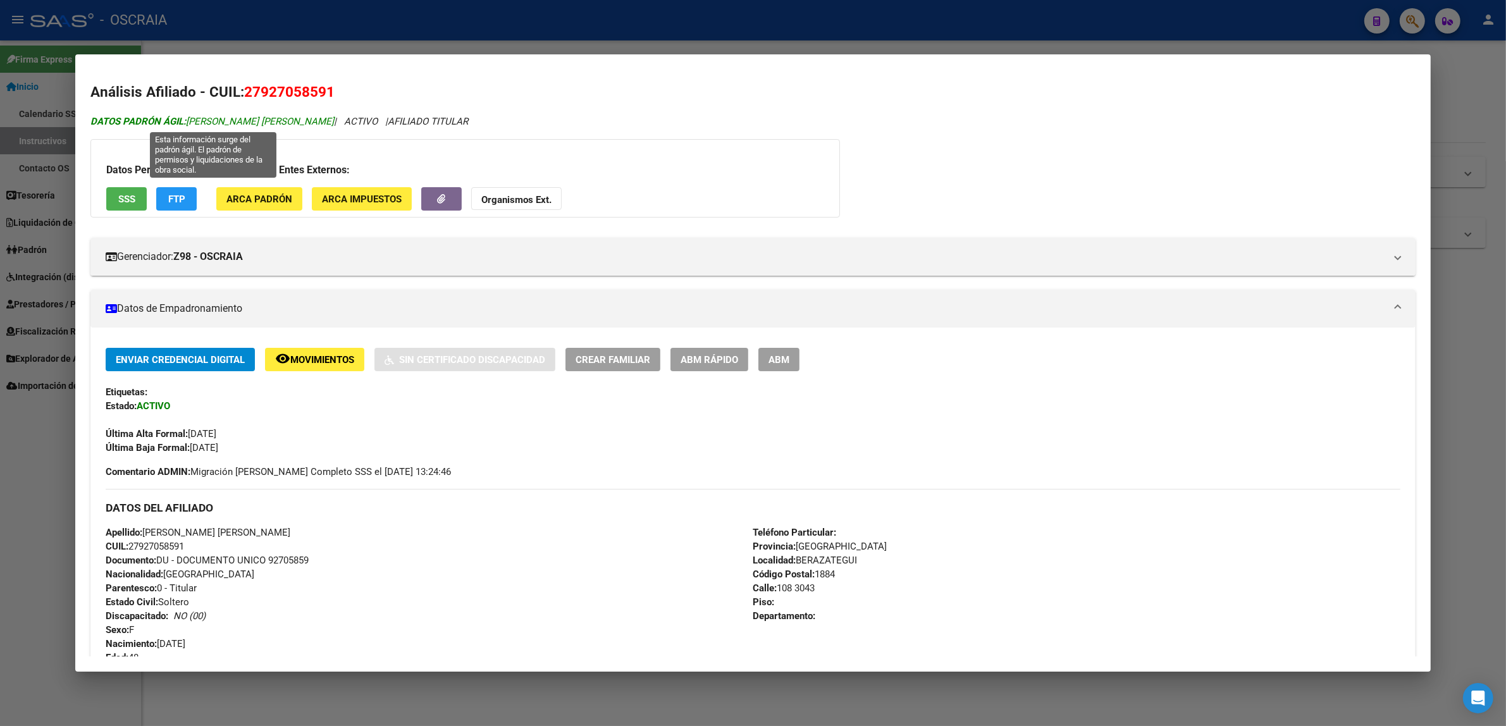
click at [185, 123] on span "DATOS PADRÓN ÁGIL: ECHEVERRIA PAJER SILVIA ROSANA" at bounding box center [211, 121] width 243 height 11
copy span "ECHEVERRIA PAJER SILVIA ROSANA"
